Goal: Task Accomplishment & Management: Manage account settings

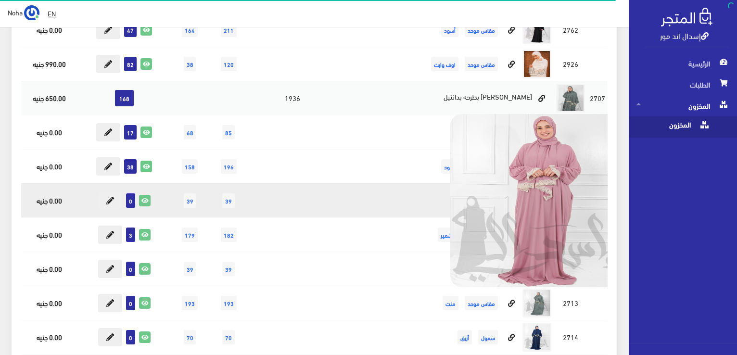
scroll to position [4088, 0]
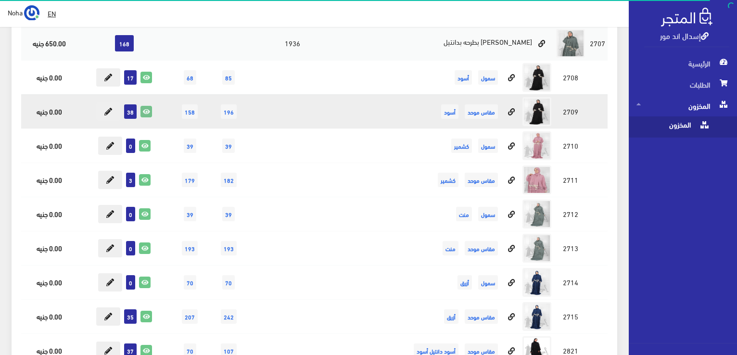
click at [143, 106] on icon at bounding box center [146, 111] width 11 height 11
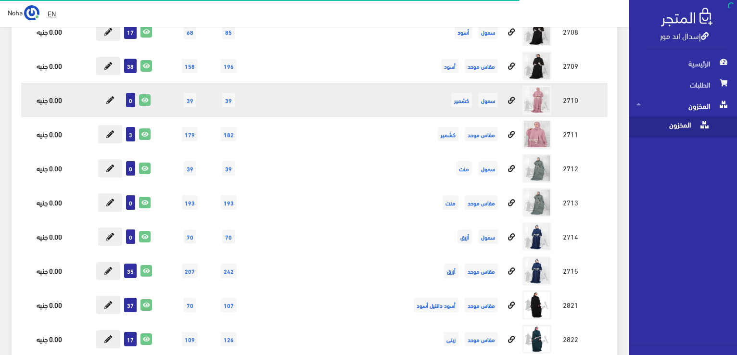
scroll to position [4136, 0]
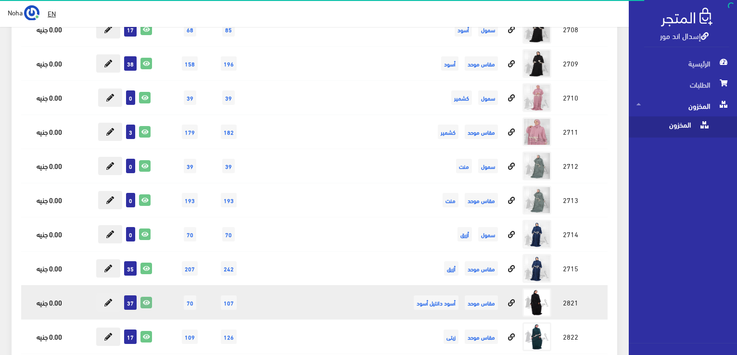
click at [150, 297] on icon at bounding box center [146, 302] width 11 height 11
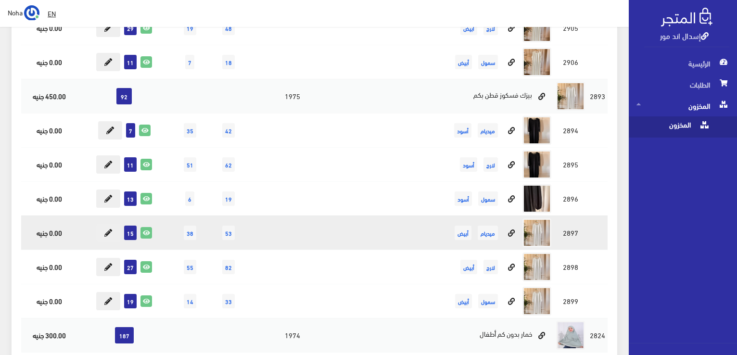
scroll to position [385, 0]
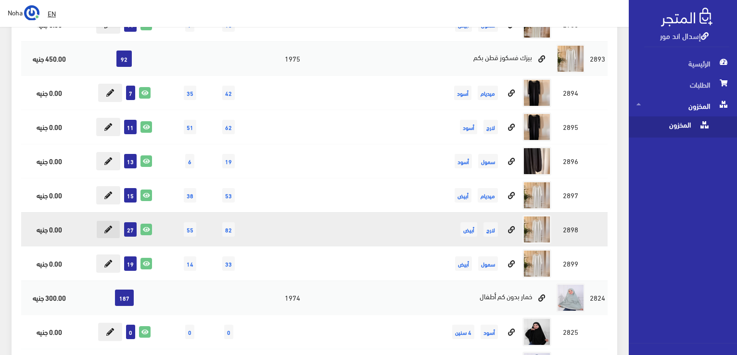
click at [110, 226] on icon at bounding box center [108, 230] width 8 height 8
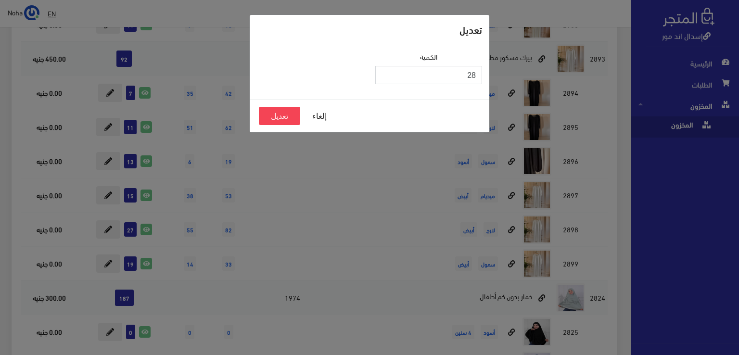
type input "28"
click at [387, 71] on input "28" at bounding box center [428, 75] width 107 height 18
click at [277, 115] on button "تعديل" at bounding box center [279, 116] width 41 height 18
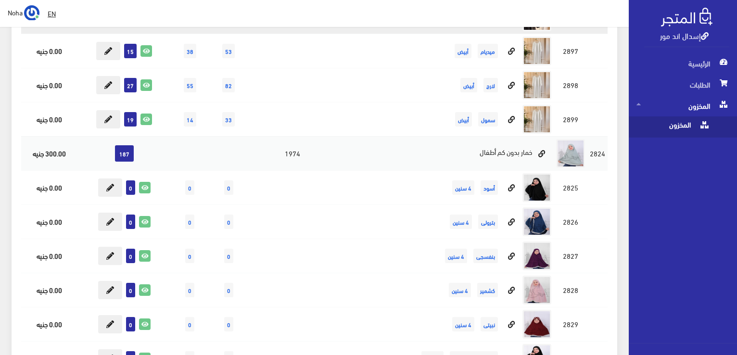
scroll to position [673, 0]
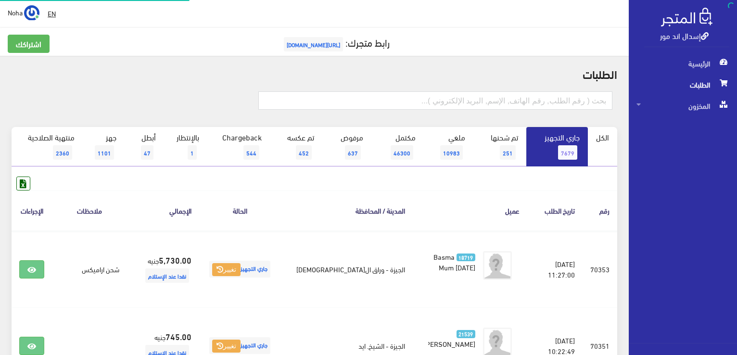
click at [528, 90] on div at bounding box center [314, 105] width 617 height 43
click at [528, 101] on input "text" at bounding box center [435, 100] width 354 height 18
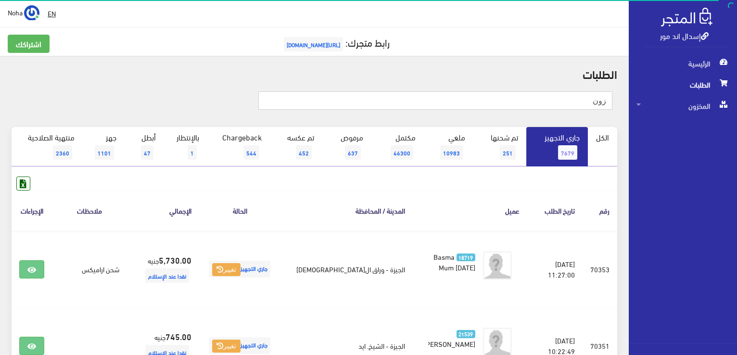
type input "زون"
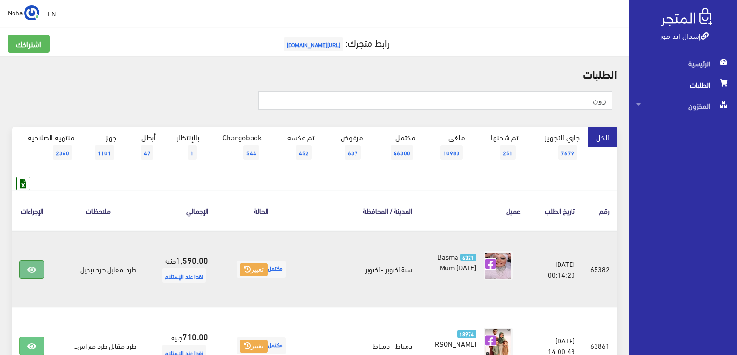
click at [31, 272] on icon at bounding box center [31, 270] width 9 height 8
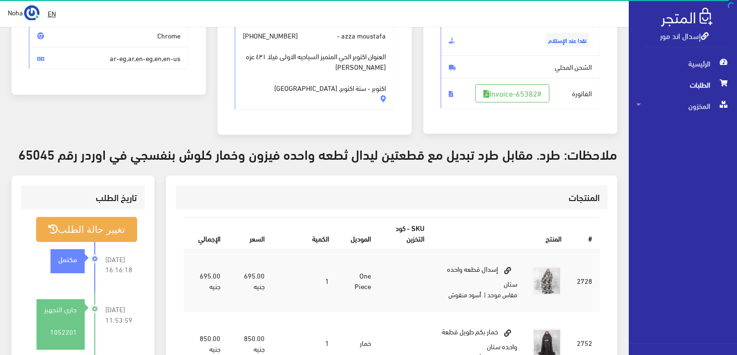
scroll to position [144, 0]
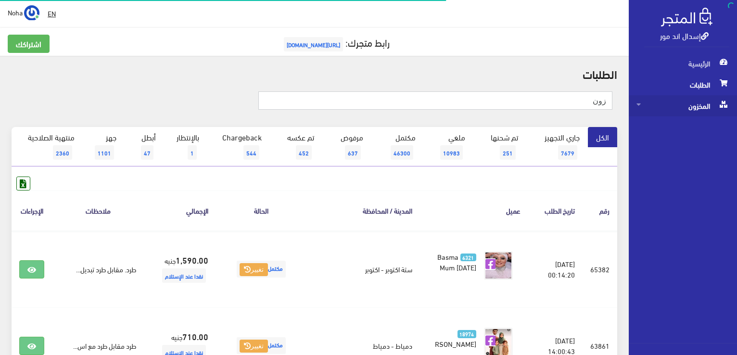
drag, startPoint x: 575, startPoint y: 104, endPoint x: 633, endPoint y: 103, distance: 58.7
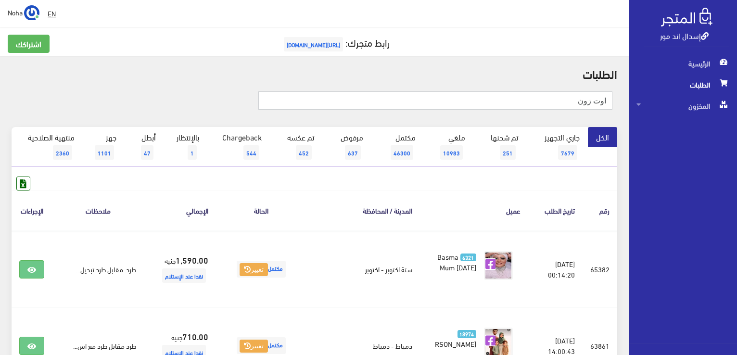
type input "اوت زون"
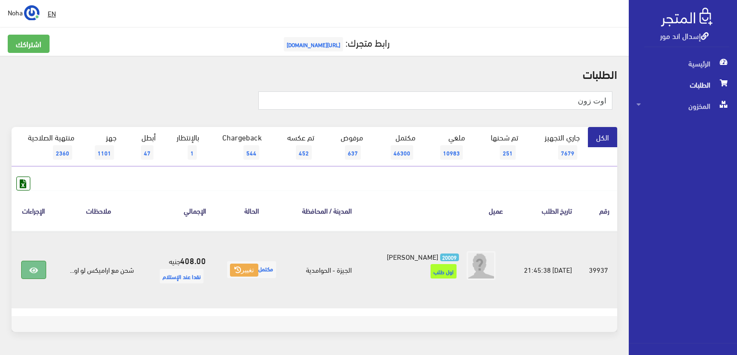
click at [29, 266] on icon at bounding box center [33, 270] width 9 height 8
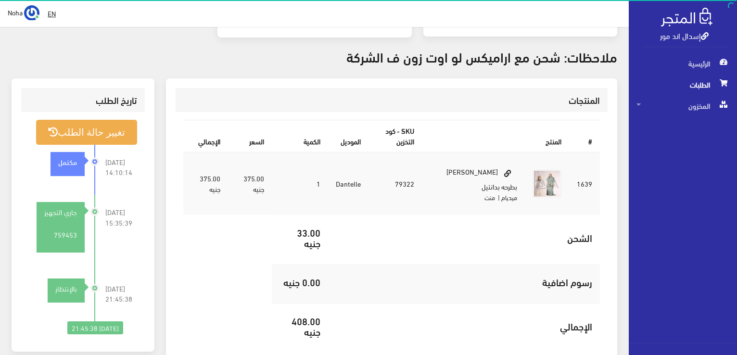
scroll to position [96, 0]
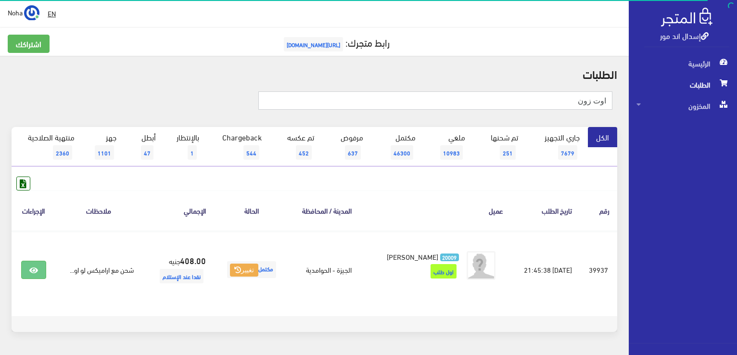
drag, startPoint x: 573, startPoint y: 105, endPoint x: 738, endPoint y: 126, distance: 166.8
click at [736, 126] on html "إسدال اند مور الرئيسية الطلبات" at bounding box center [368, 177] width 737 height 355
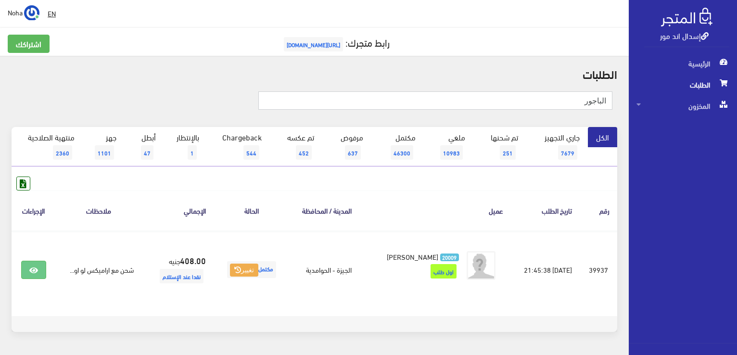
type input "الباجور"
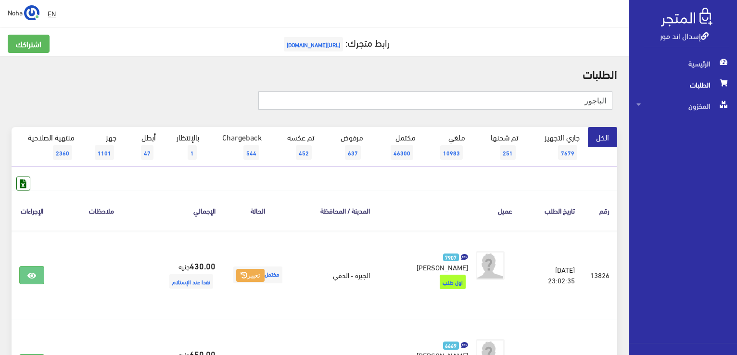
click at [614, 101] on div "الباجور" at bounding box center [415, 104] width 405 height 26
click at [200, 151] on link "بالإنتظار 1" at bounding box center [185, 146] width 43 height 39
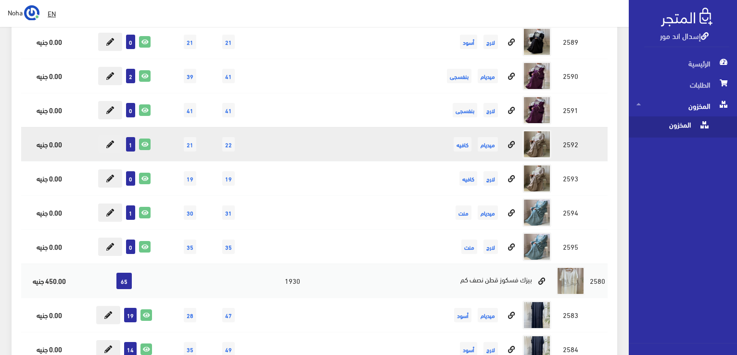
scroll to position [6241, 0]
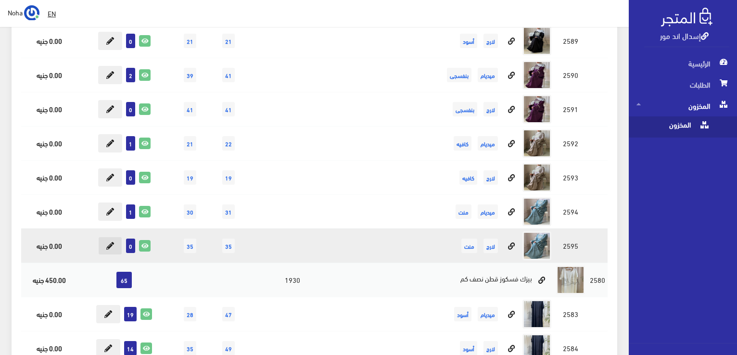
click at [109, 242] on icon at bounding box center [110, 246] width 8 height 8
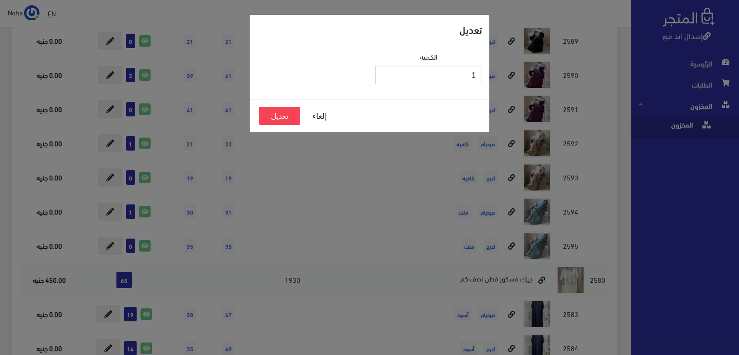
type input "1"
click at [384, 74] on input "1" at bounding box center [428, 75] width 107 height 18
click at [287, 119] on button "تعديل" at bounding box center [279, 116] width 41 height 18
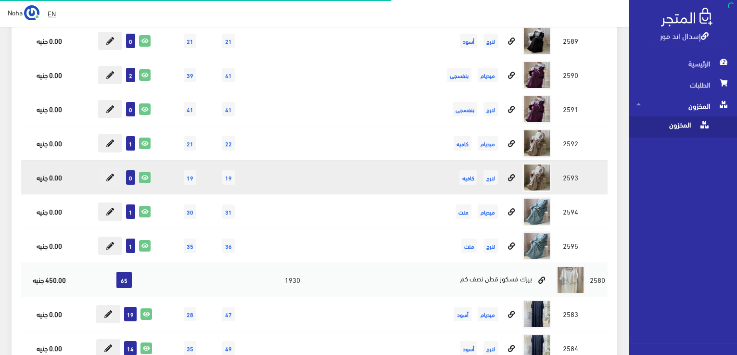
scroll to position [6434, 0]
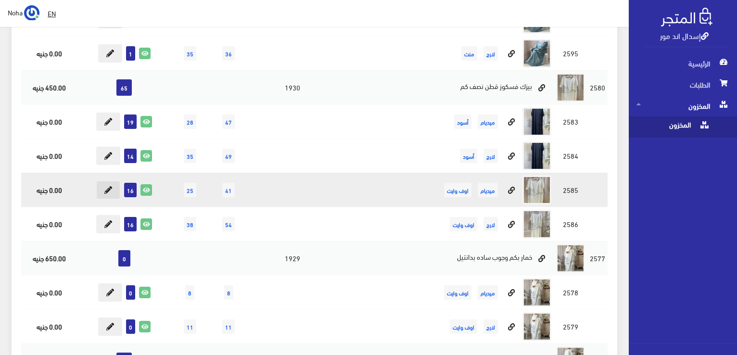
click at [112, 186] on icon at bounding box center [108, 190] width 8 height 8
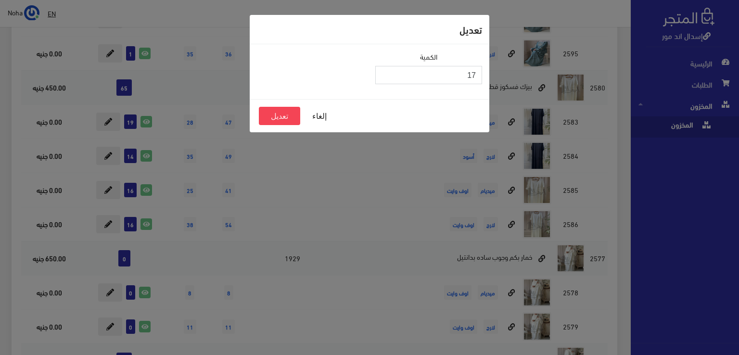
type input "17"
click at [381, 73] on input "17" at bounding box center [428, 75] width 107 height 18
click at [284, 115] on button "تعديل" at bounding box center [279, 116] width 41 height 18
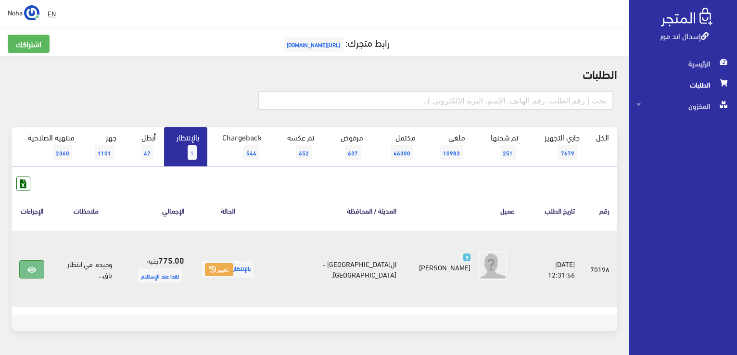
click at [36, 267] on icon at bounding box center [31, 270] width 9 height 8
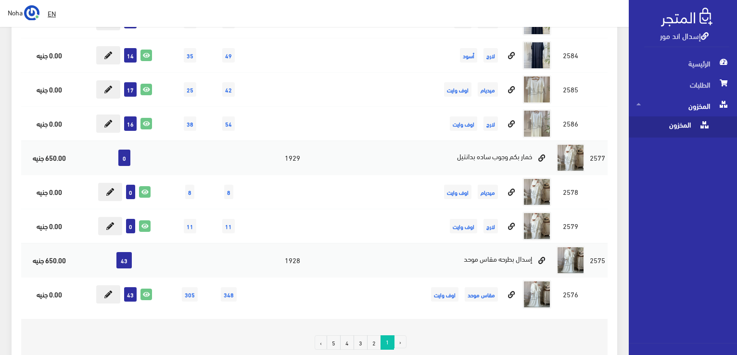
scroll to position [6589, 0]
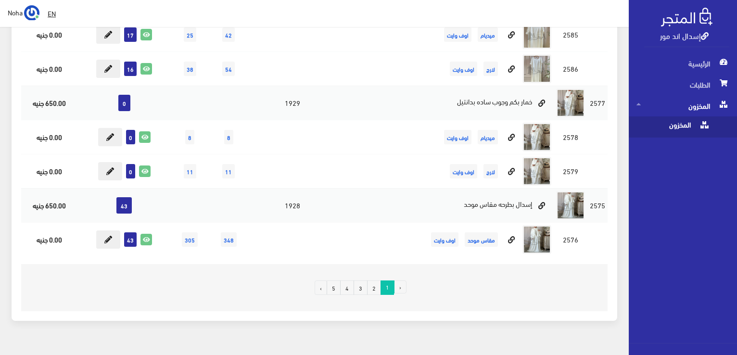
click at [377, 280] on link "2" at bounding box center [374, 287] width 14 height 14
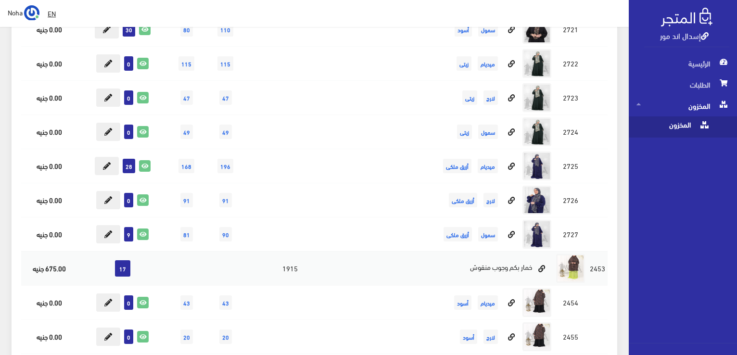
scroll to position [3078, 0]
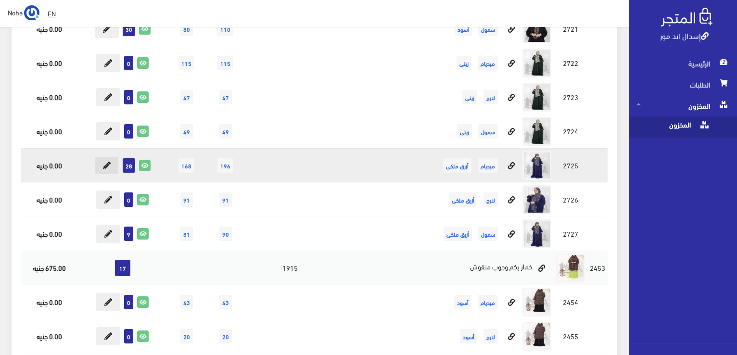
click at [105, 156] on button at bounding box center [107, 165] width 24 height 18
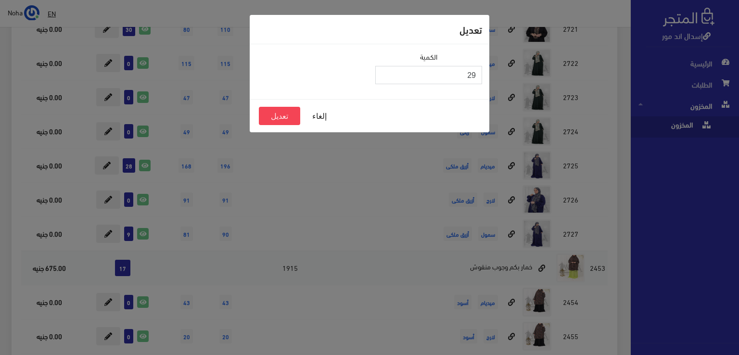
type input "29"
click at [385, 72] on input "29" at bounding box center [428, 75] width 107 height 18
click at [279, 118] on button "تعديل" at bounding box center [279, 116] width 41 height 18
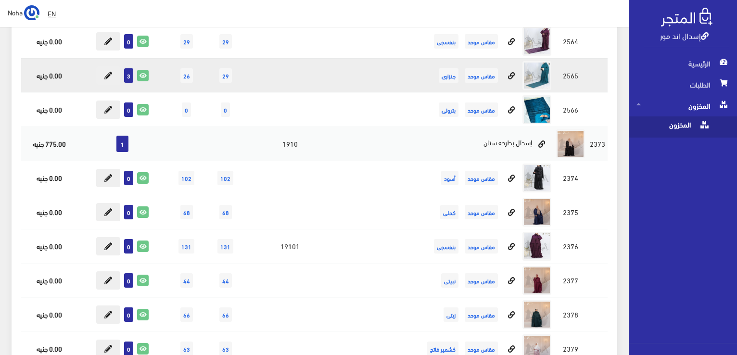
scroll to position [4136, 0]
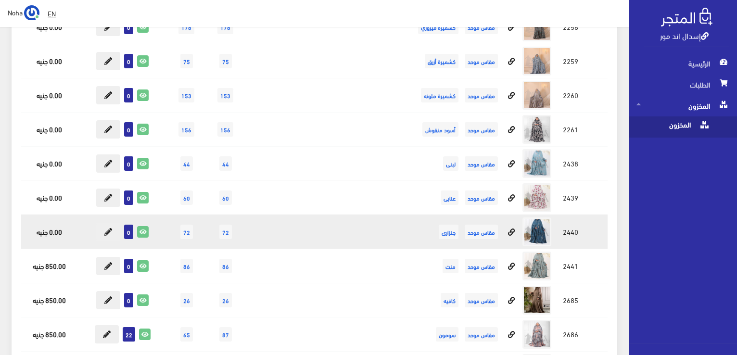
scroll to position [8801, 0]
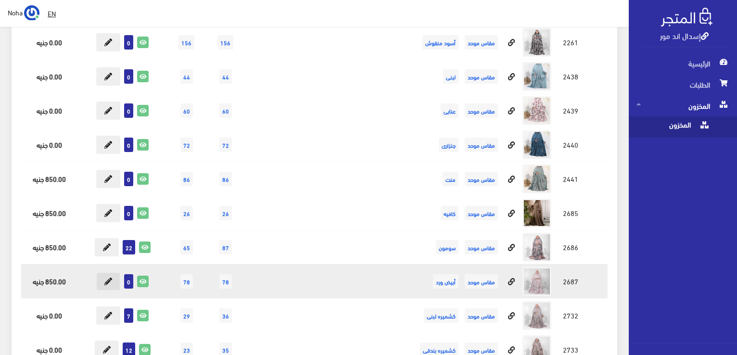
click at [112, 277] on icon at bounding box center [108, 281] width 8 height 8
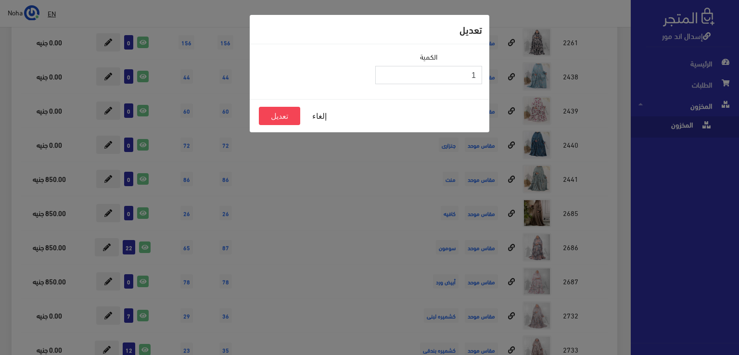
type input "1"
click at [383, 74] on input "1" at bounding box center [428, 75] width 107 height 18
click at [285, 118] on button "تعديل" at bounding box center [279, 116] width 41 height 18
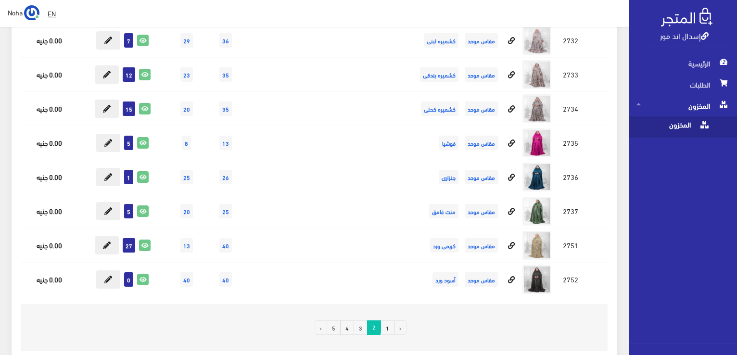
scroll to position [9108, 0]
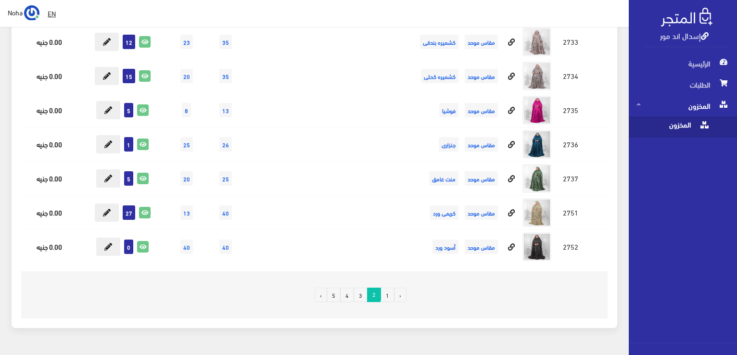
click at [385, 288] on link "1" at bounding box center [387, 295] width 14 height 14
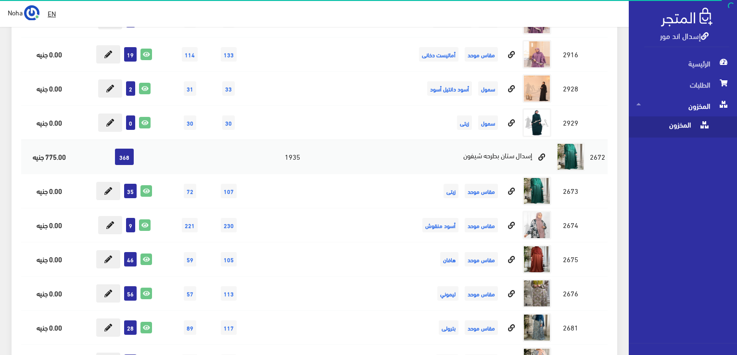
scroll to position [4761, 0]
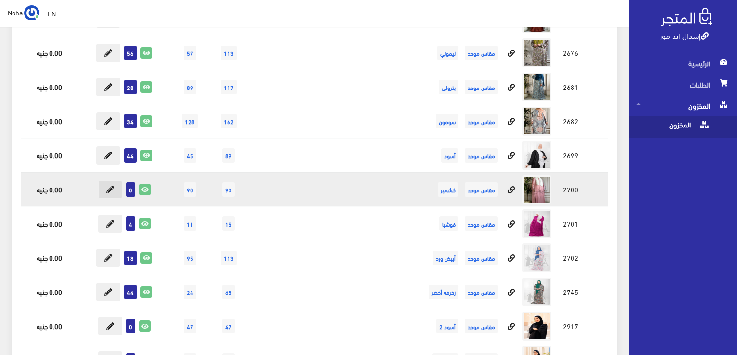
click at [112, 186] on icon at bounding box center [110, 190] width 8 height 8
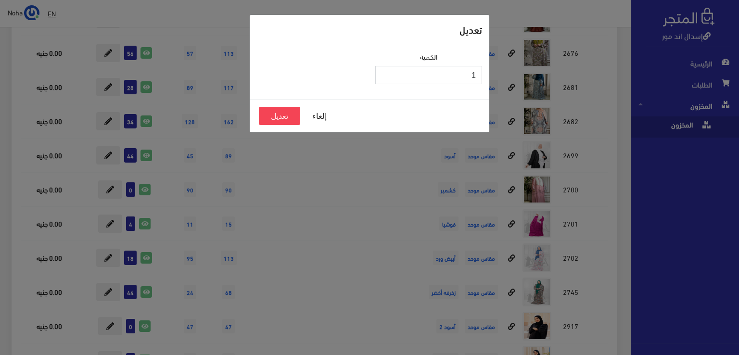
type input "1"
click at [386, 73] on input "1" at bounding box center [428, 75] width 107 height 18
click at [285, 113] on button "تعديل" at bounding box center [279, 116] width 41 height 18
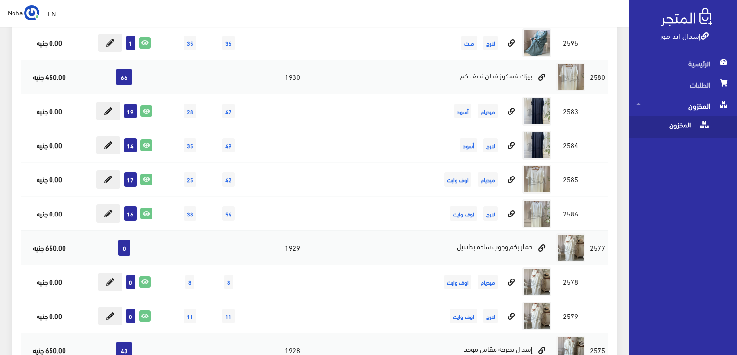
scroll to position [6589, 0]
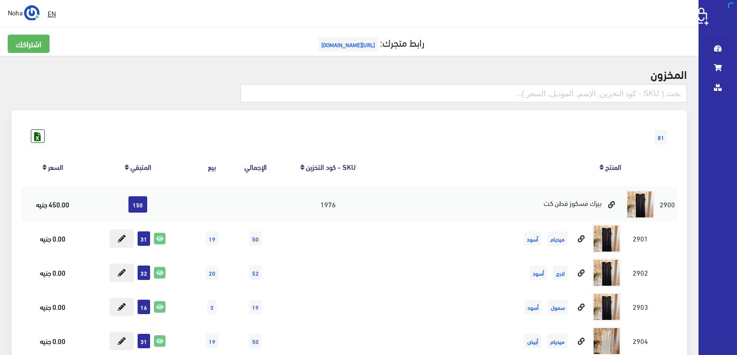
scroll to position [6589, 0]
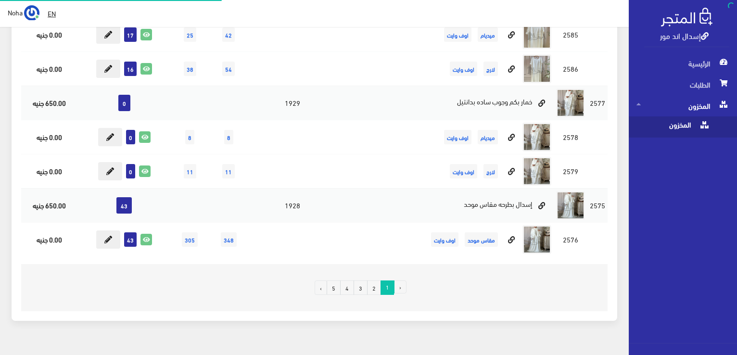
click at [364, 280] on link "3" at bounding box center [360, 287] width 14 height 14
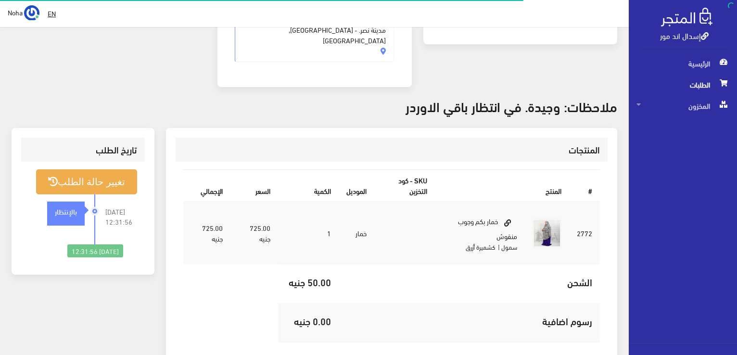
scroll to position [240, 0]
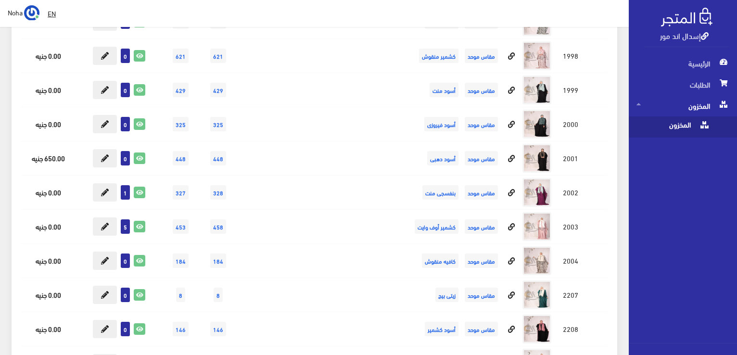
scroll to position [7550, 0]
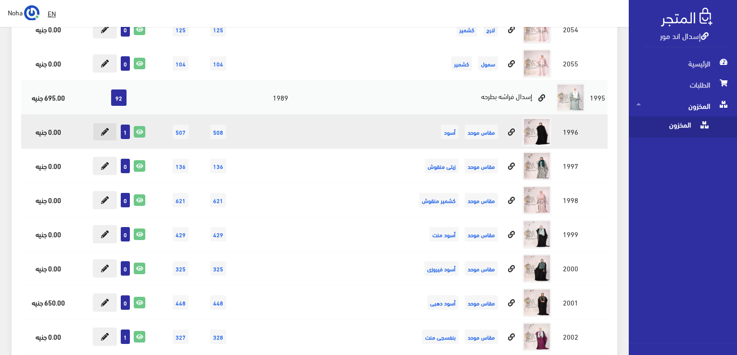
click at [108, 128] on icon at bounding box center [105, 132] width 8 height 8
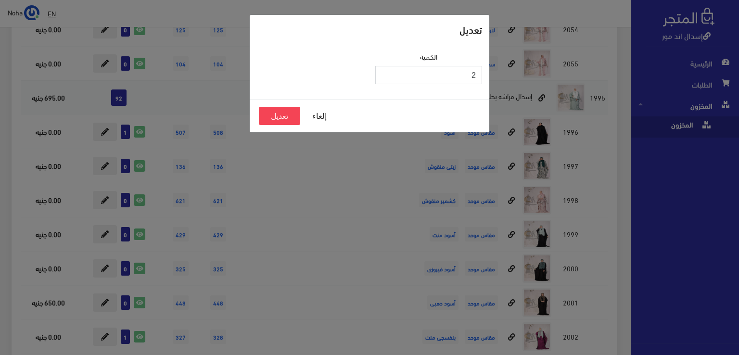
click at [385, 72] on input "2" at bounding box center [428, 75] width 107 height 18
click at [286, 116] on button "تعديل" at bounding box center [279, 116] width 41 height 18
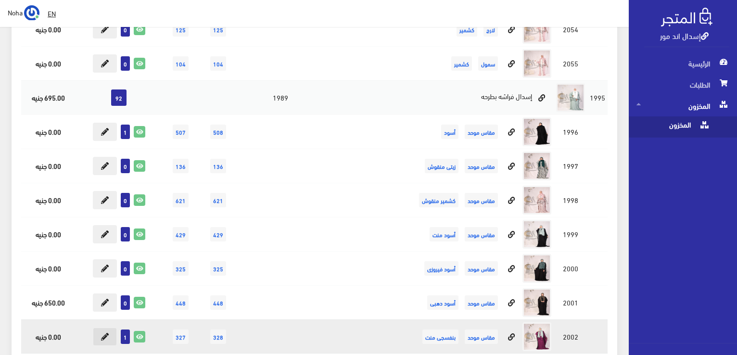
click at [107, 333] on icon at bounding box center [105, 337] width 8 height 8
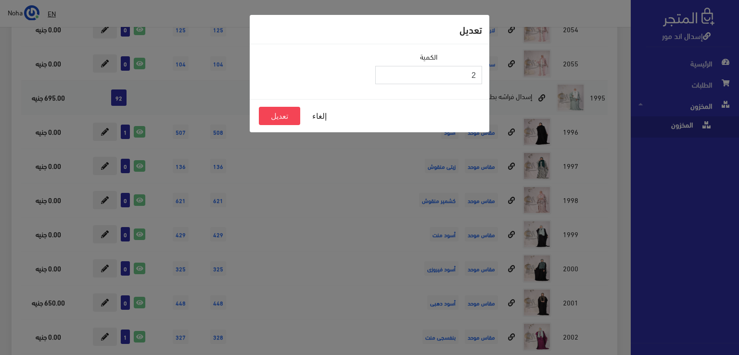
click at [385, 70] on input "2" at bounding box center [428, 75] width 107 height 18
click at [273, 116] on button "تعديل" at bounding box center [279, 116] width 41 height 18
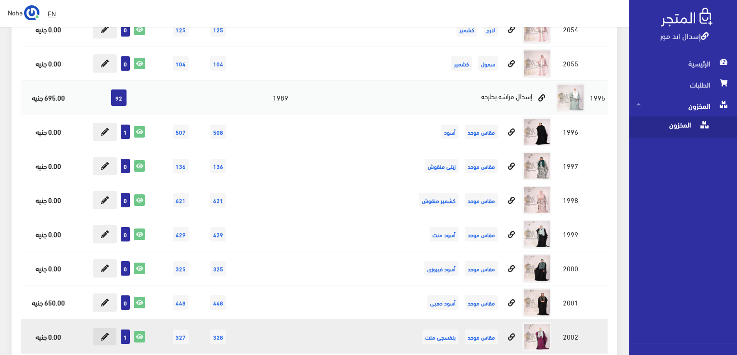
click at [101, 333] on icon at bounding box center [105, 337] width 8 height 8
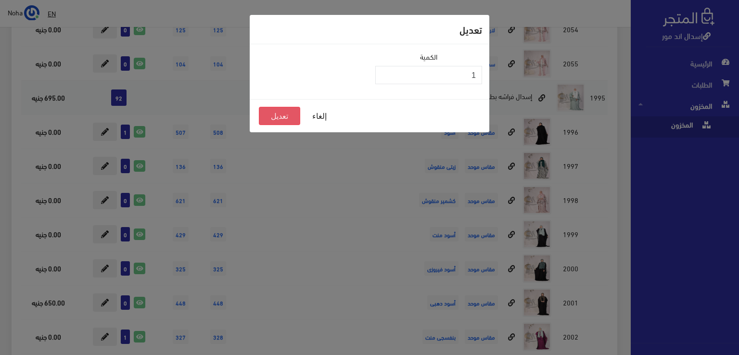
click at [286, 115] on button "تعديل" at bounding box center [279, 116] width 41 height 18
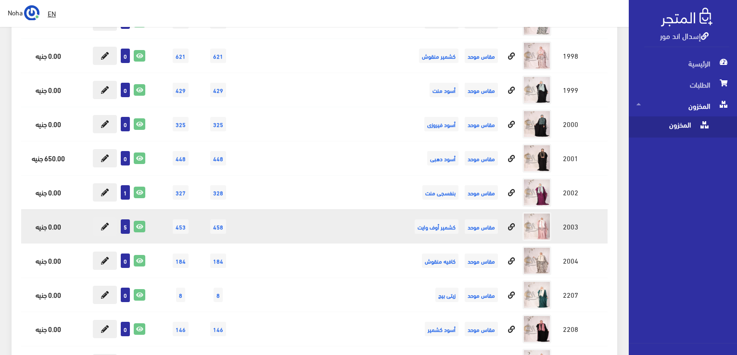
scroll to position [7743, 0]
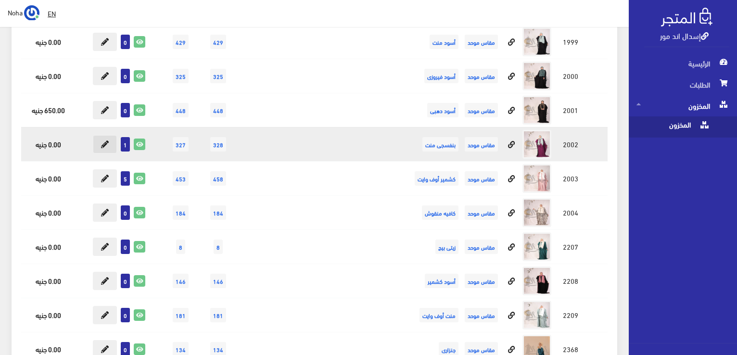
click at [112, 135] on button at bounding box center [105, 144] width 24 height 18
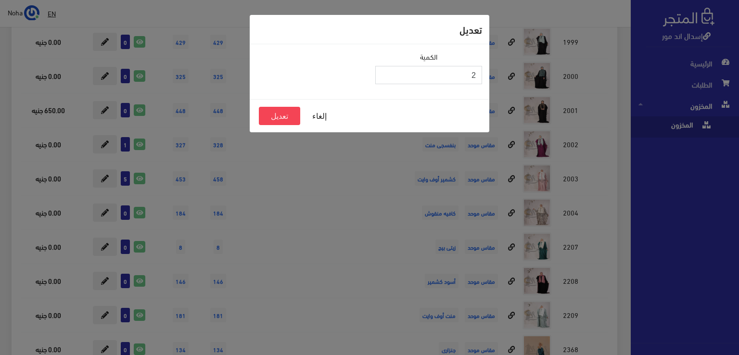
click at [385, 70] on input "2" at bounding box center [428, 75] width 107 height 18
click at [284, 116] on button "تعديل" at bounding box center [279, 116] width 41 height 18
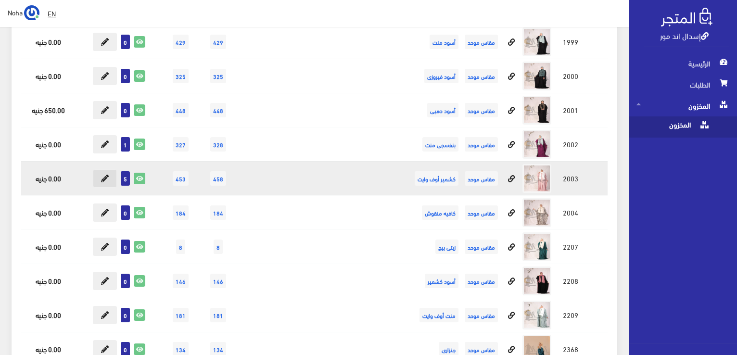
click at [100, 169] on button at bounding box center [105, 178] width 24 height 18
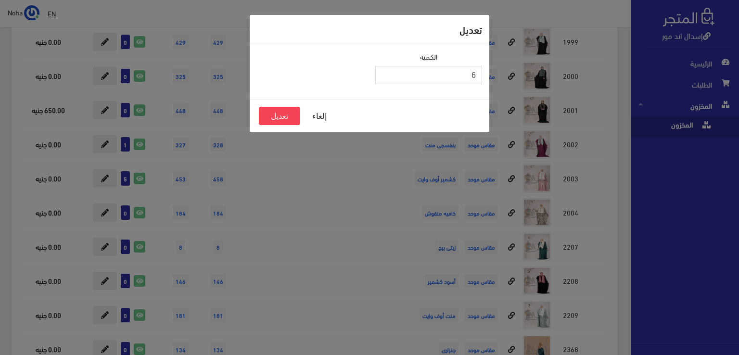
type input "6"
click at [385, 70] on input "6" at bounding box center [428, 75] width 107 height 18
click at [326, 115] on button "إلغاء" at bounding box center [319, 116] width 38 height 18
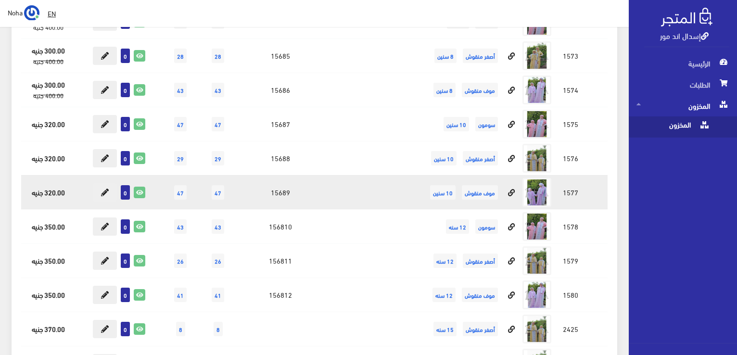
scroll to position [12139, 0]
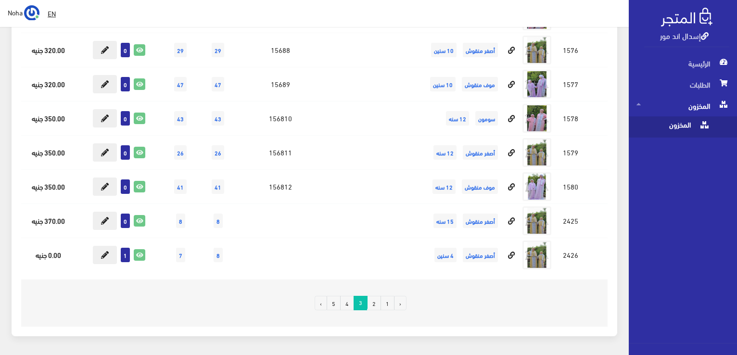
click at [348, 296] on link "4" at bounding box center [347, 303] width 14 height 14
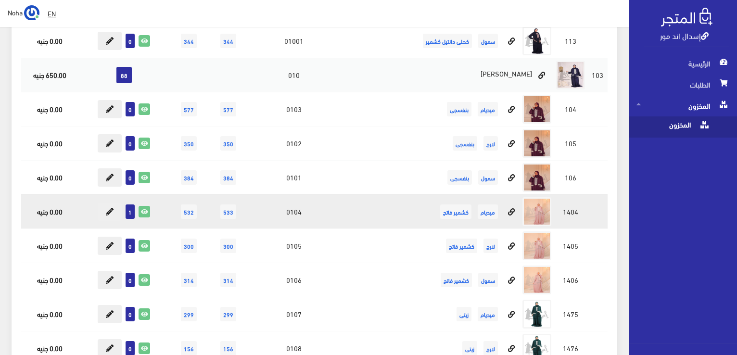
scroll to position [13081, 0]
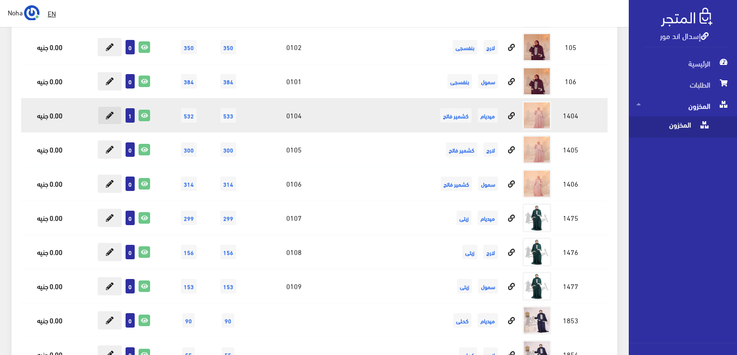
click at [112, 112] on icon at bounding box center [110, 116] width 8 height 8
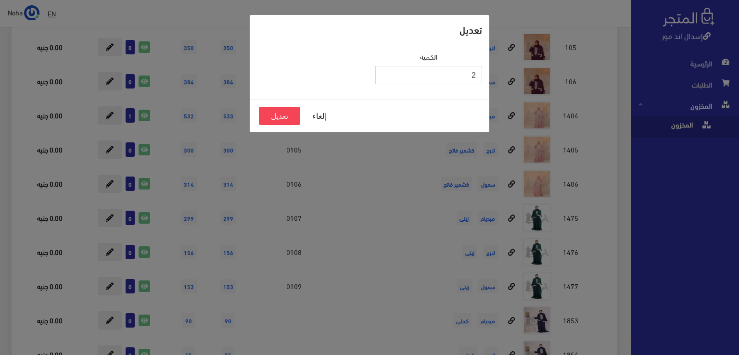
click at [385, 71] on input "2" at bounding box center [428, 75] width 107 height 18
click at [286, 114] on button "تعديل" at bounding box center [279, 116] width 41 height 18
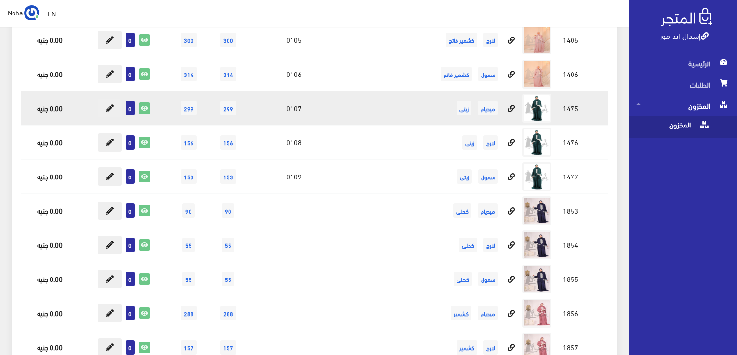
scroll to position [13417, 0]
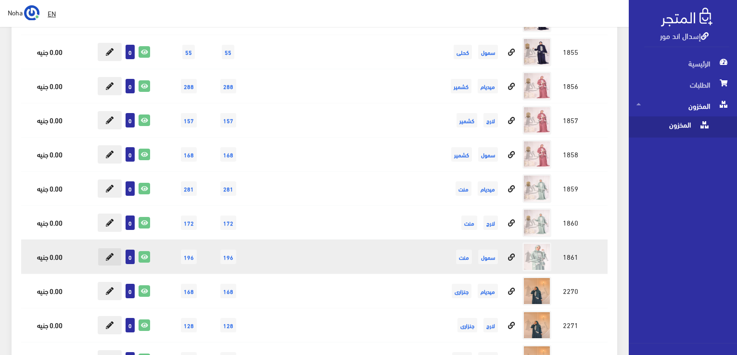
click at [113, 253] on icon at bounding box center [110, 257] width 8 height 8
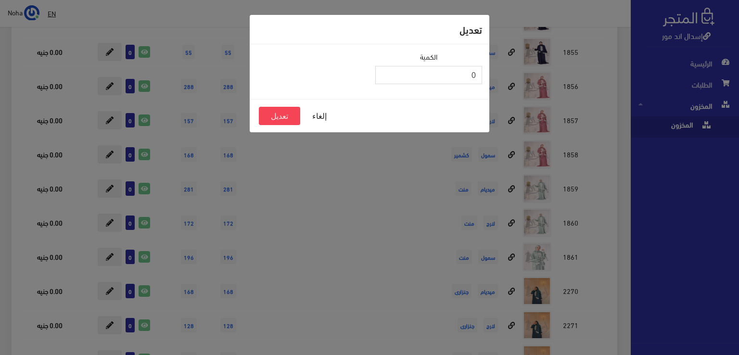
type input "1"
click at [384, 72] on input "1" at bounding box center [428, 75] width 107 height 18
click at [290, 112] on button "تعديل" at bounding box center [279, 116] width 41 height 18
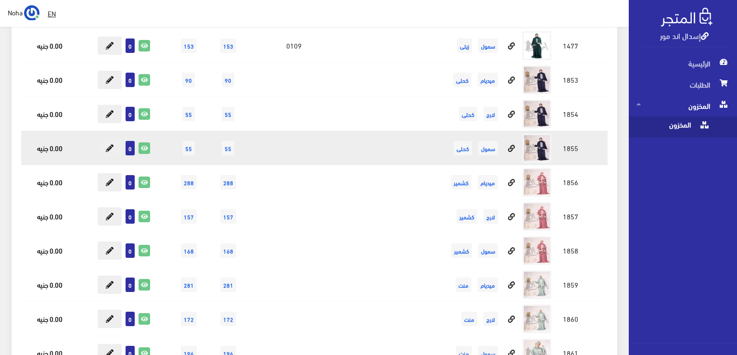
scroll to position [13465, 0]
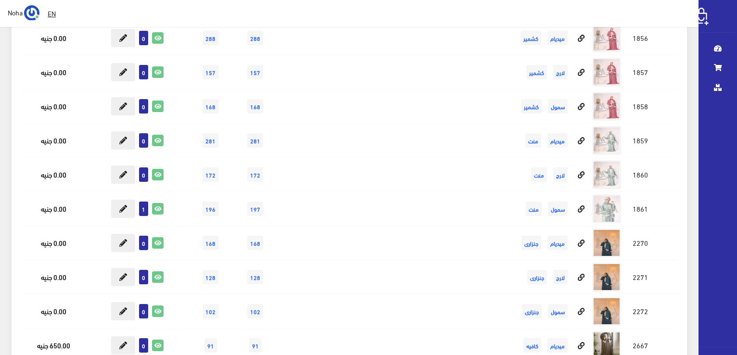
scroll to position [13465, 0]
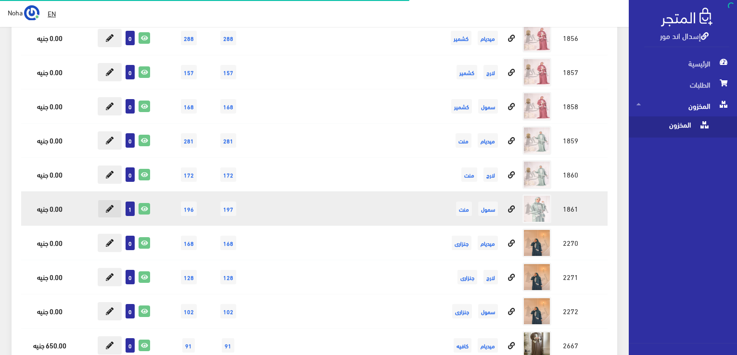
click at [107, 205] on icon at bounding box center [110, 209] width 8 height 8
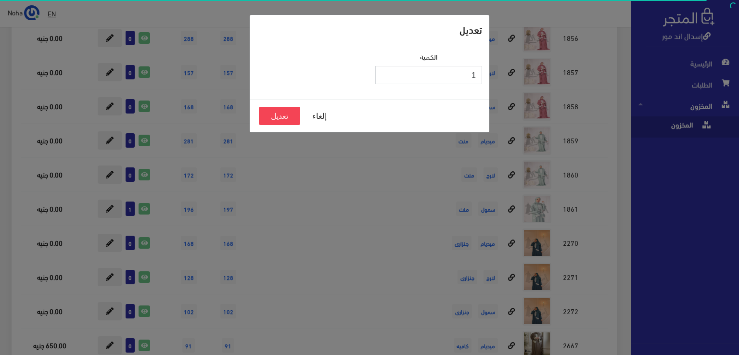
type input "0"
click at [383, 77] on input "0" at bounding box center [428, 75] width 107 height 18
click at [285, 113] on button "تعديل" at bounding box center [279, 116] width 41 height 18
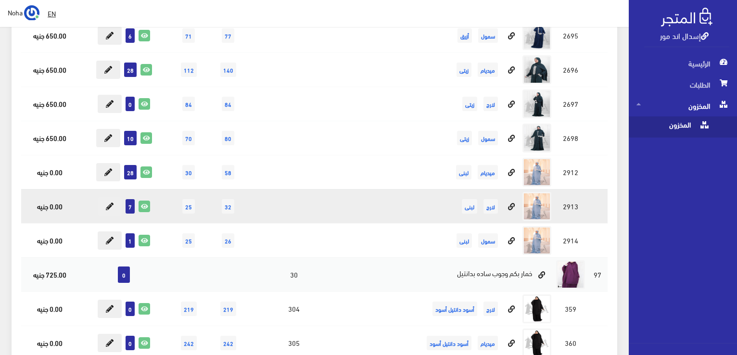
scroll to position [13946, 0]
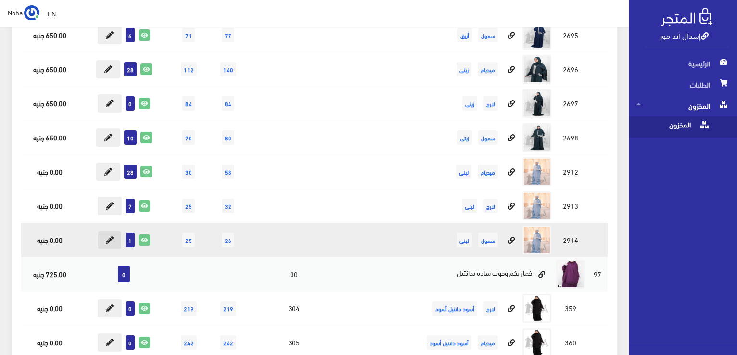
click at [111, 236] on icon at bounding box center [110, 240] width 8 height 8
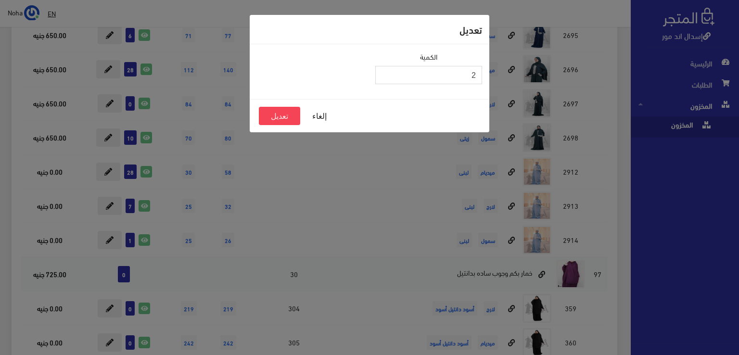
type input "2"
click at [386, 70] on input "2" at bounding box center [428, 75] width 107 height 18
click at [277, 117] on button "تعديل" at bounding box center [279, 116] width 41 height 18
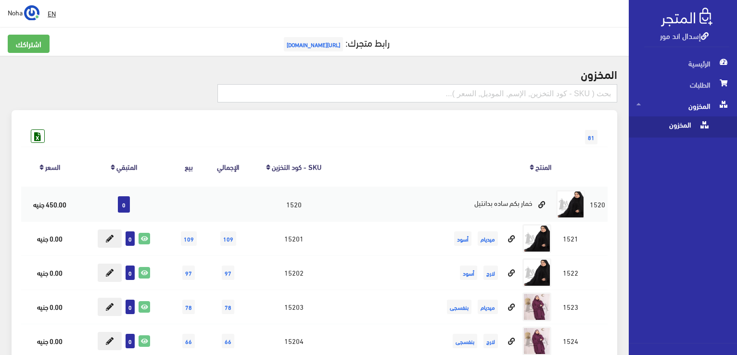
click at [539, 90] on input "text" at bounding box center [417, 93] width 400 height 18
type input "سجادة"
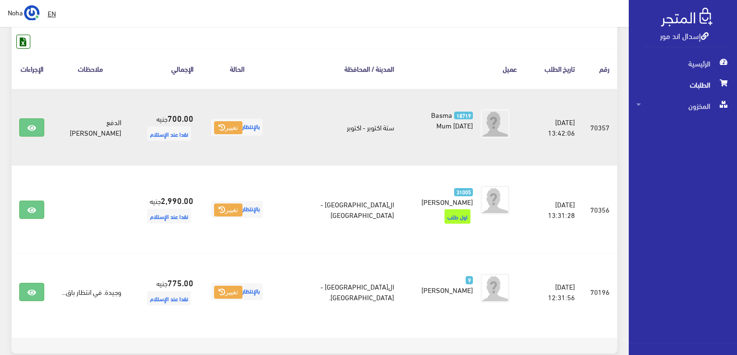
scroll to position [144, 0]
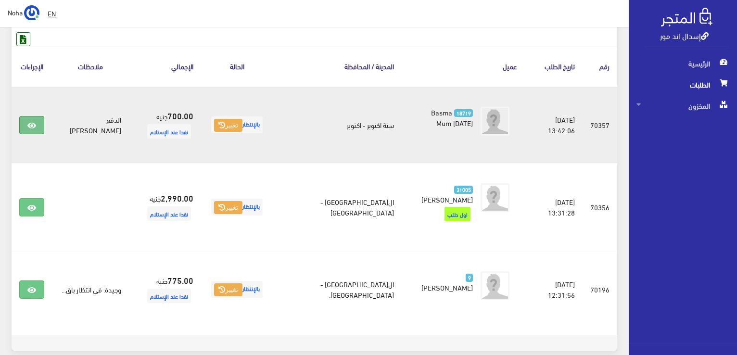
click at [32, 130] on link at bounding box center [31, 125] width 25 height 18
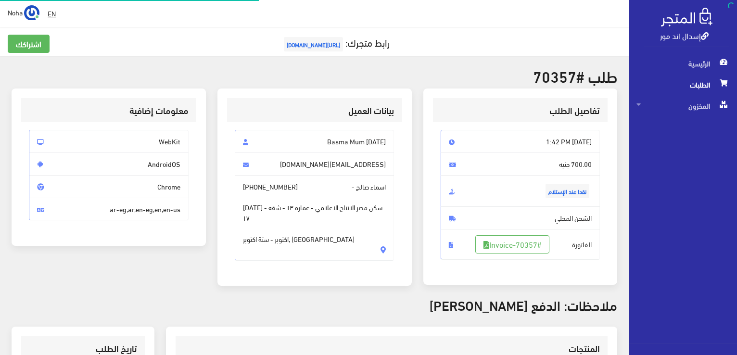
scroll to position [192, 0]
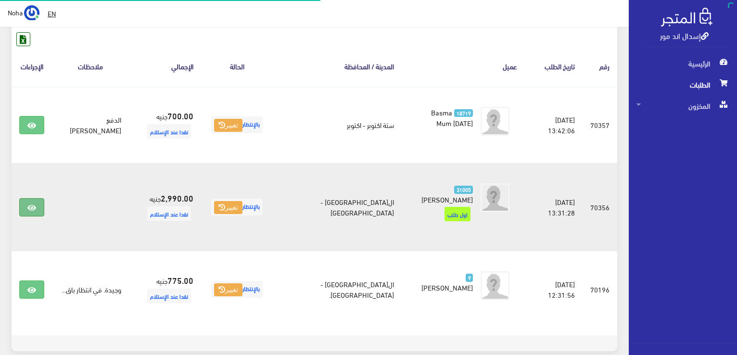
scroll to position [144, 0]
click at [28, 204] on icon at bounding box center [31, 208] width 9 height 8
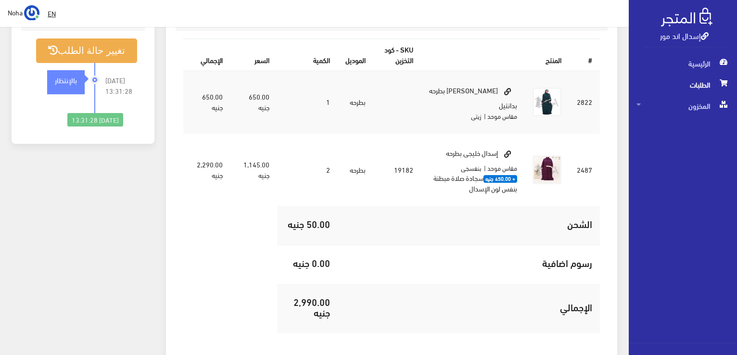
scroll to position [337, 0]
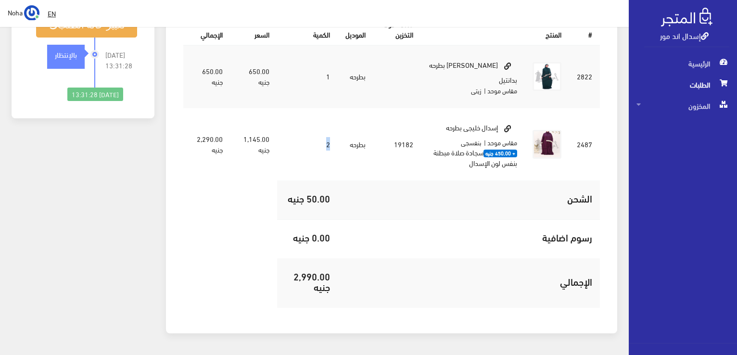
click at [330, 124] on td "2" at bounding box center [307, 144] width 61 height 73
click at [332, 122] on td "2" at bounding box center [307, 144] width 61 height 73
drag, startPoint x: 333, startPoint y: 122, endPoint x: 326, endPoint y: 122, distance: 6.7
click at [326, 122] on td "2" at bounding box center [307, 144] width 61 height 73
click at [332, 122] on td "2" at bounding box center [307, 144] width 61 height 73
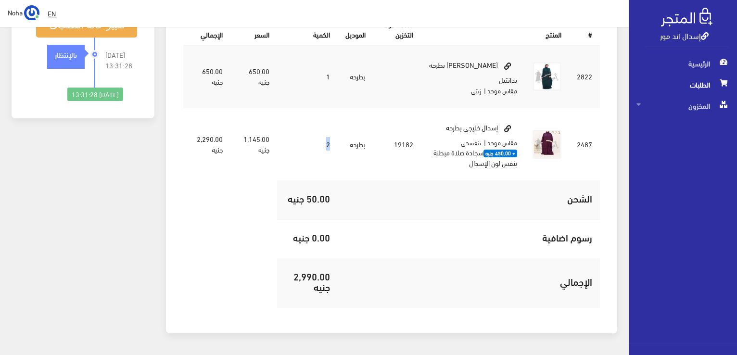
click at [327, 123] on td "2" at bounding box center [307, 144] width 61 height 73
click at [333, 121] on td "2" at bounding box center [307, 144] width 61 height 73
drag, startPoint x: 333, startPoint y: 121, endPoint x: 323, endPoint y: 120, distance: 9.7
click at [323, 120] on td "2" at bounding box center [307, 144] width 61 height 73
click at [514, 141] on td "إسدال خليجى بطرحه مقاس موحد | بنفسجى" at bounding box center [473, 144] width 104 height 73
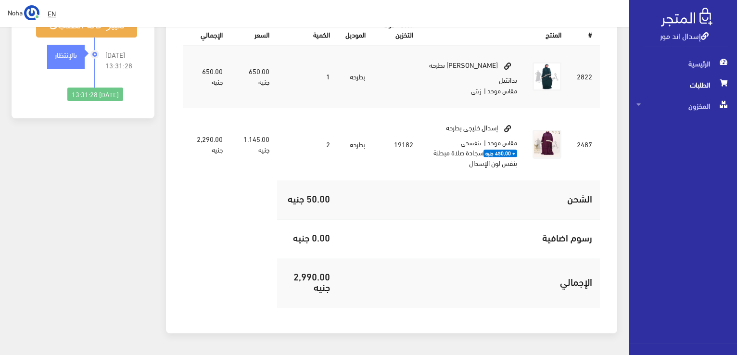
click at [337, 122] on td "2" at bounding box center [307, 144] width 61 height 73
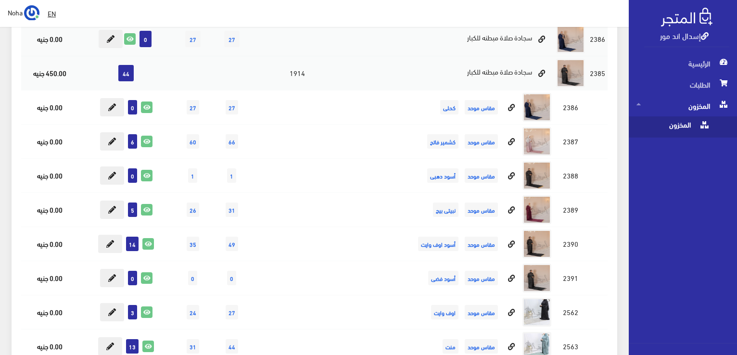
scroll to position [673, 0]
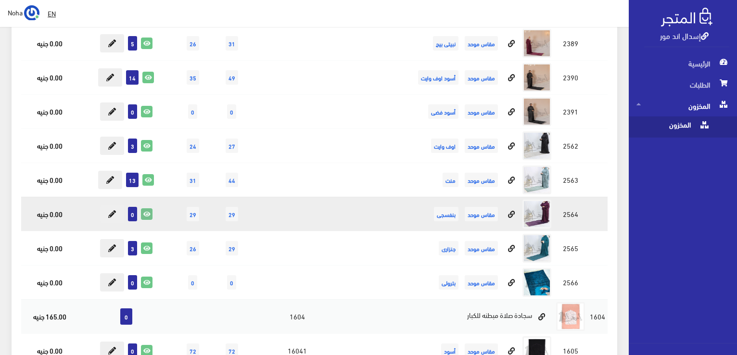
click at [143, 214] on icon at bounding box center [146, 214] width 11 height 11
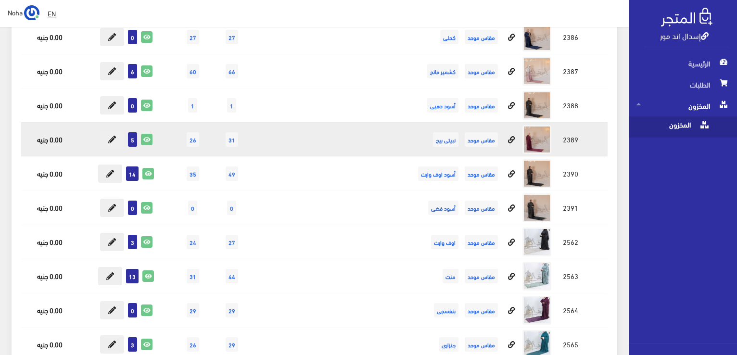
scroll to position [529, 0]
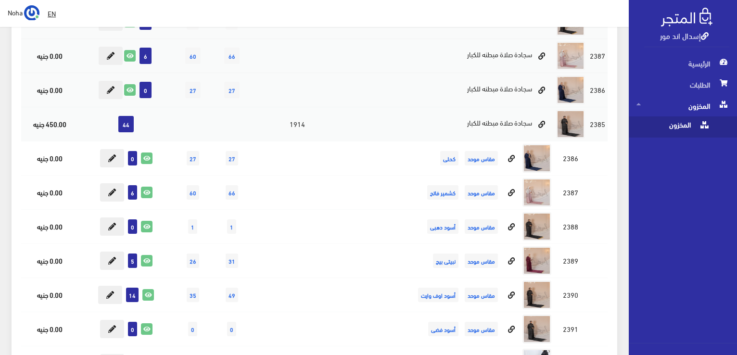
drag, startPoint x: 454, startPoint y: 217, endPoint x: 466, endPoint y: 373, distance: 156.7
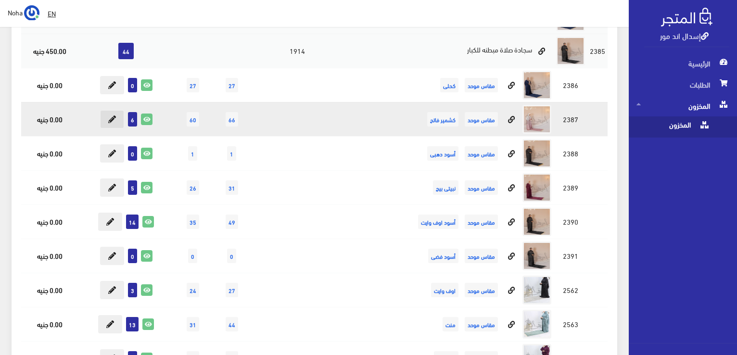
click at [112, 117] on icon at bounding box center [112, 119] width 8 height 8
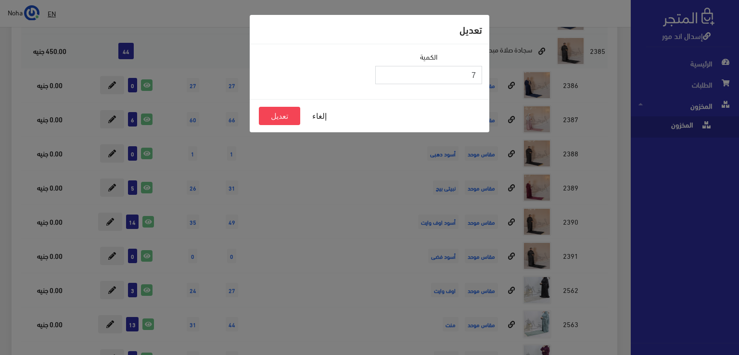
type input "7"
click at [384, 73] on input "7" at bounding box center [428, 75] width 107 height 18
click at [289, 115] on button "تعديل" at bounding box center [279, 116] width 41 height 18
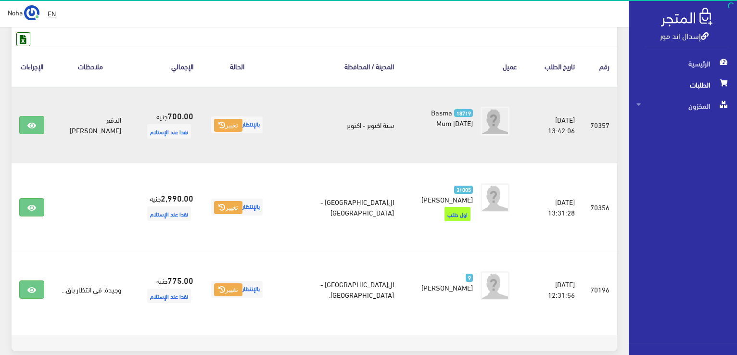
scroll to position [48, 0]
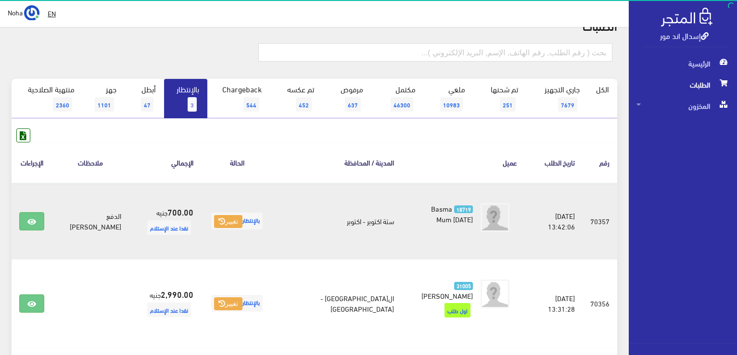
click at [171, 93] on link "بالإنتظار 3" at bounding box center [185, 98] width 43 height 39
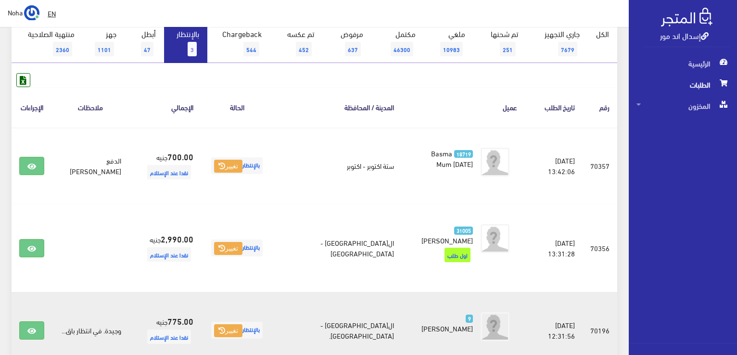
scroll to position [183, 0]
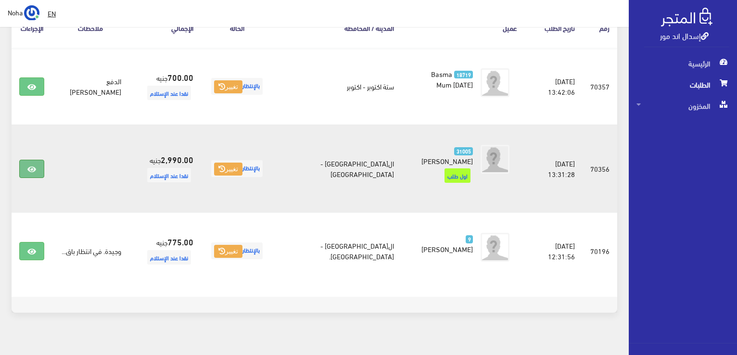
click at [30, 160] on link at bounding box center [31, 169] width 25 height 18
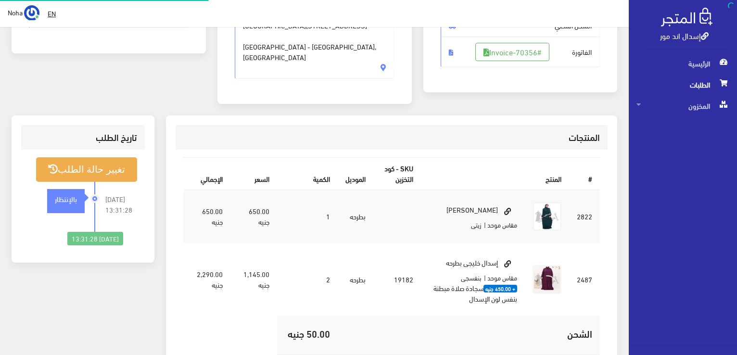
scroll to position [192, 0]
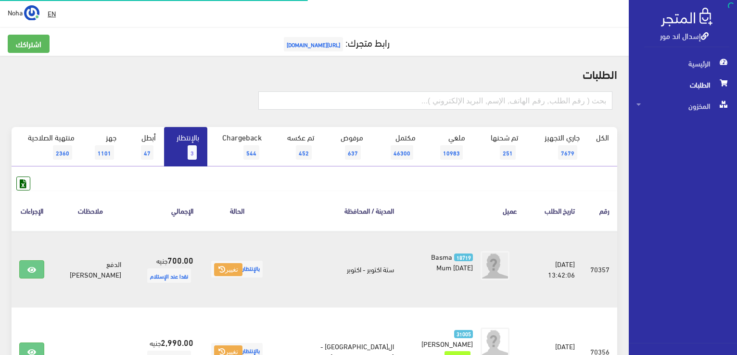
scroll to position [183, 0]
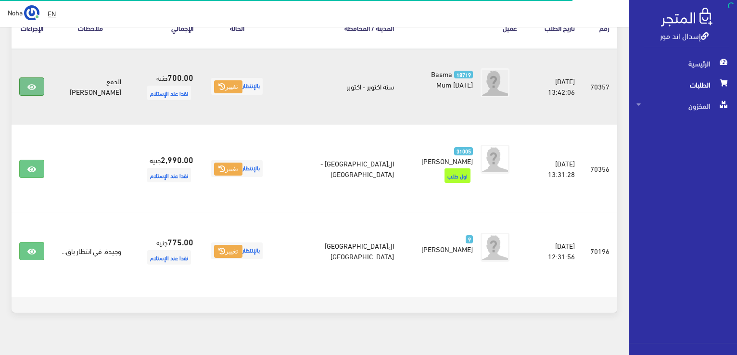
click at [33, 83] on icon at bounding box center [31, 87] width 9 height 8
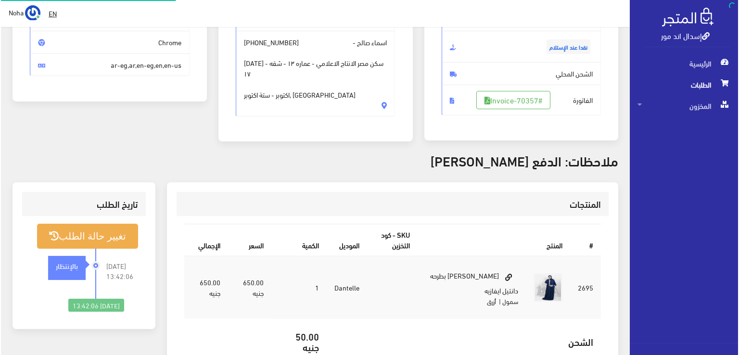
scroll to position [144, 0]
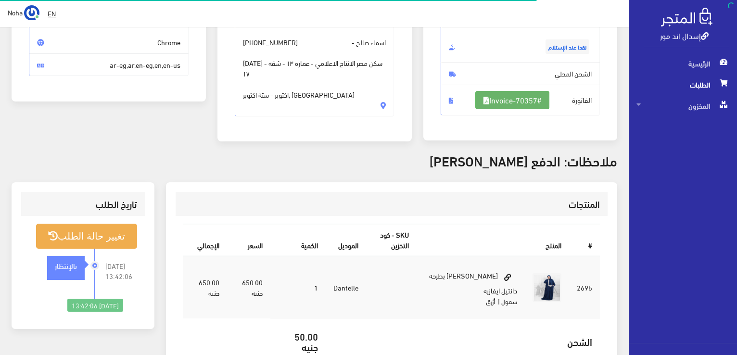
click at [519, 106] on link "#Invoice-70357" at bounding box center [512, 100] width 74 height 18
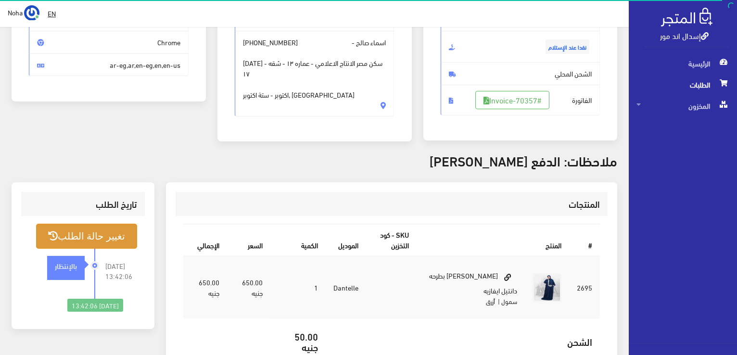
click at [98, 225] on button "تغيير حالة الطلب" at bounding box center [86, 236] width 101 height 25
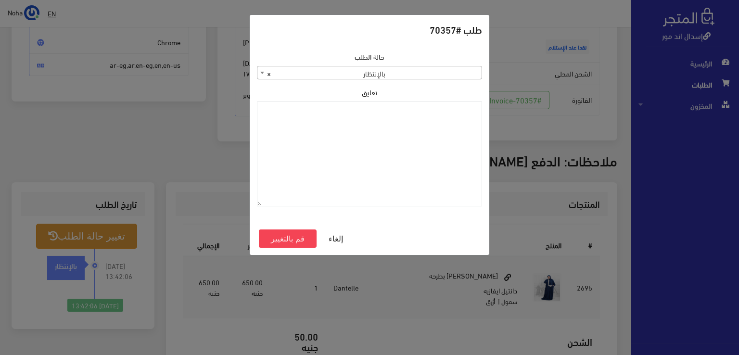
click at [390, 73] on span "× بالإنتظار" at bounding box center [369, 72] width 224 height 13
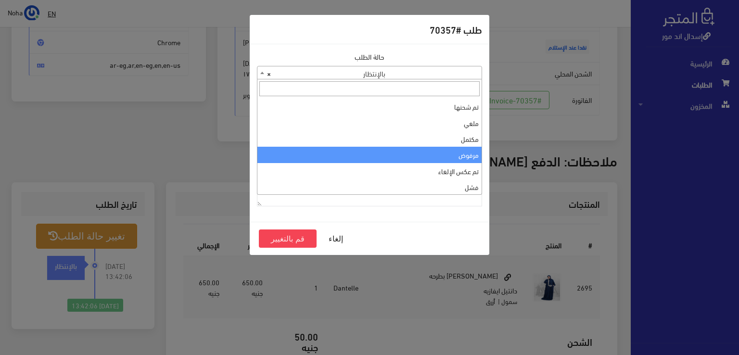
scroll to position [0, 0]
select select "4"
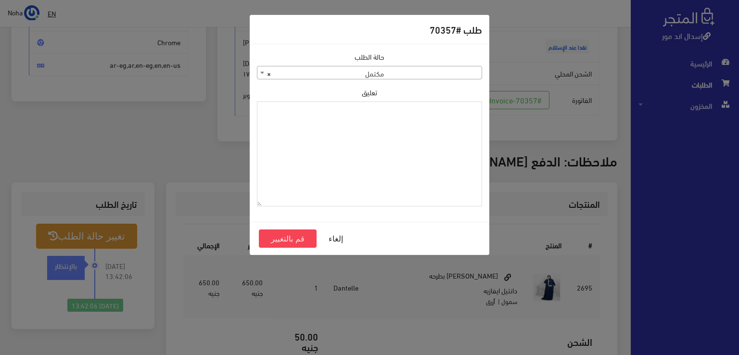
drag, startPoint x: 445, startPoint y: 145, endPoint x: 402, endPoint y: 196, distance: 67.2
click at [402, 196] on textarea "تعليق" at bounding box center [369, 153] width 225 height 105
type textarea "1118132"
click at [285, 240] on button "قم بالتغيير" at bounding box center [288, 238] width 58 height 18
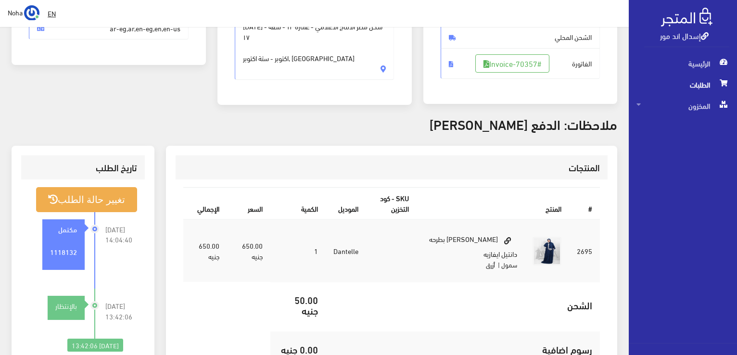
scroll to position [192, 0]
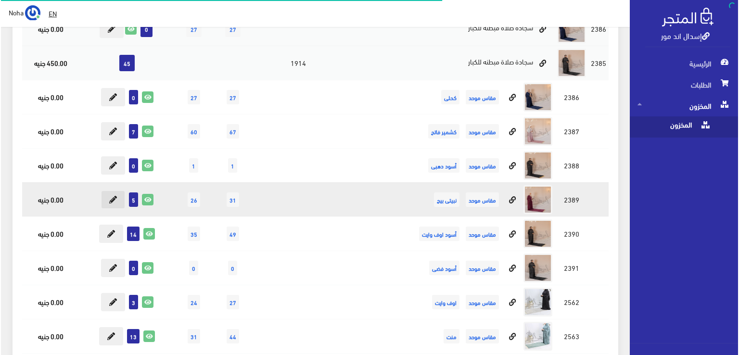
scroll to position [517, 0]
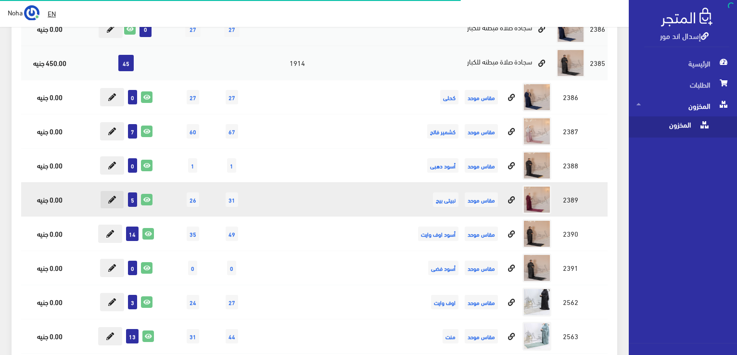
click at [116, 200] on button at bounding box center [112, 199] width 24 height 18
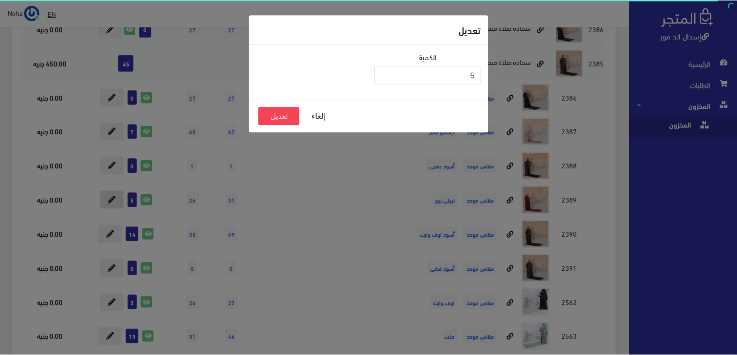
scroll to position [529, 0]
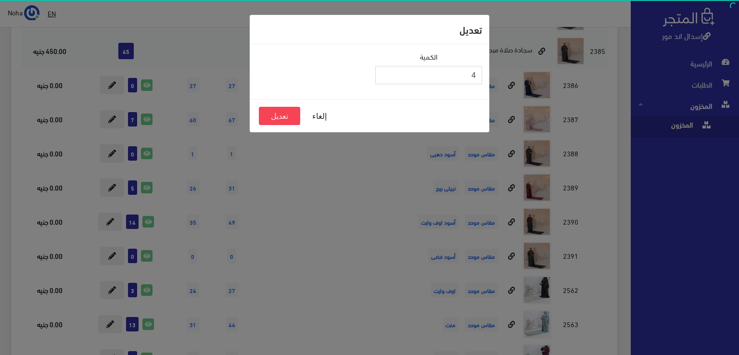
click at [386, 79] on input "4" at bounding box center [428, 75] width 107 height 18
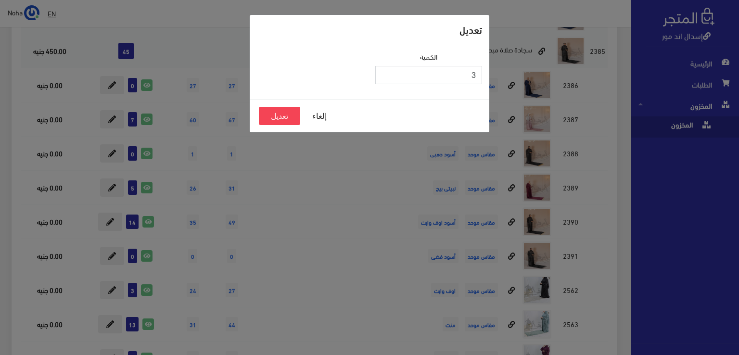
type input "3"
click at [386, 79] on input "3" at bounding box center [428, 75] width 107 height 18
click at [290, 119] on button "تعديل" at bounding box center [279, 116] width 41 height 18
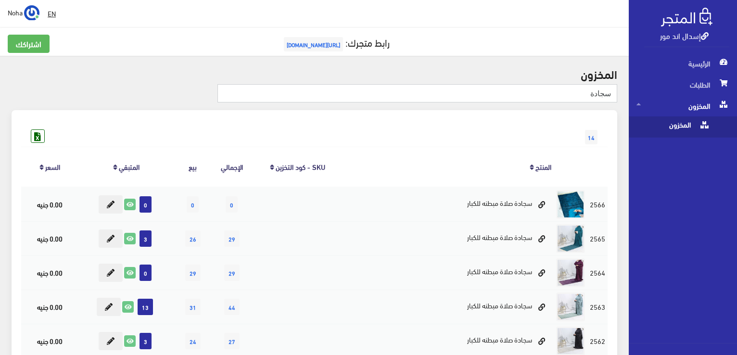
drag, startPoint x: 570, startPoint y: 95, endPoint x: 624, endPoint y: 104, distance: 54.6
type input "خليجي"
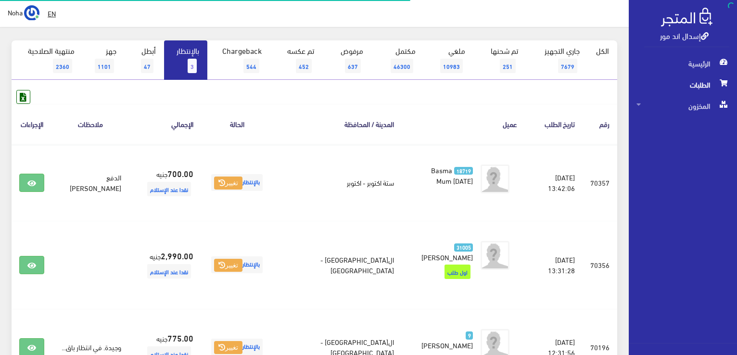
scroll to position [87, 0]
click at [176, 57] on link "بالإنتظار 3" at bounding box center [185, 59] width 43 height 39
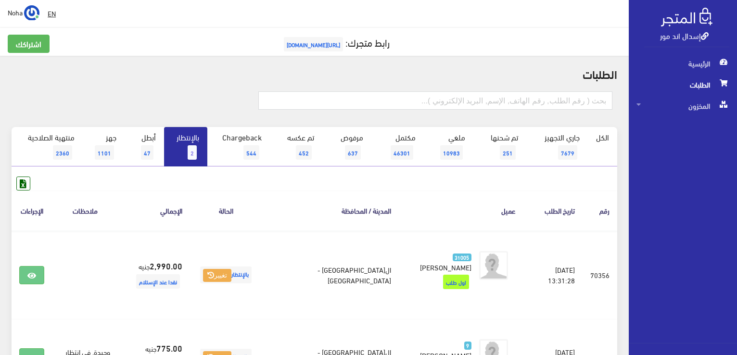
click at [341, 45] on span "[URL][DOMAIN_NAME]" at bounding box center [313, 44] width 59 height 14
click at [189, 153] on span "2" at bounding box center [192, 152] width 9 height 14
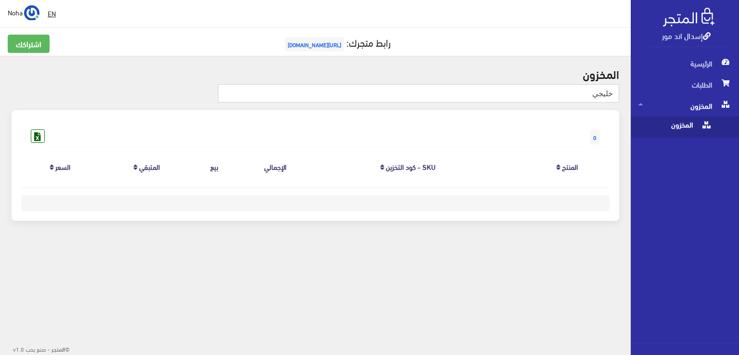
drag, startPoint x: 589, startPoint y: 96, endPoint x: 598, endPoint y: 92, distance: 9.9
click at [598, 92] on input "خليجي" at bounding box center [418, 93] width 401 height 18
type input "خليجى"
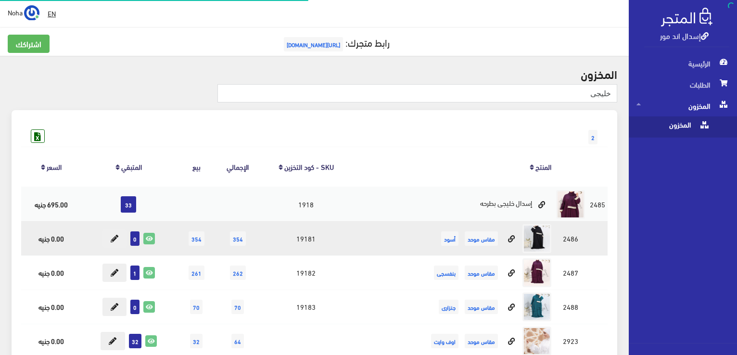
scroll to position [48, 0]
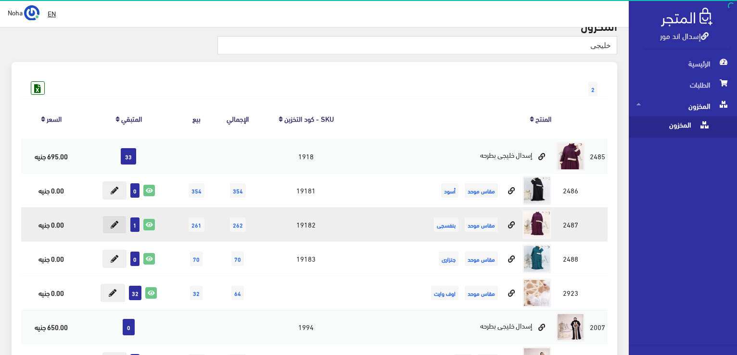
click at [113, 227] on icon at bounding box center [115, 225] width 8 height 8
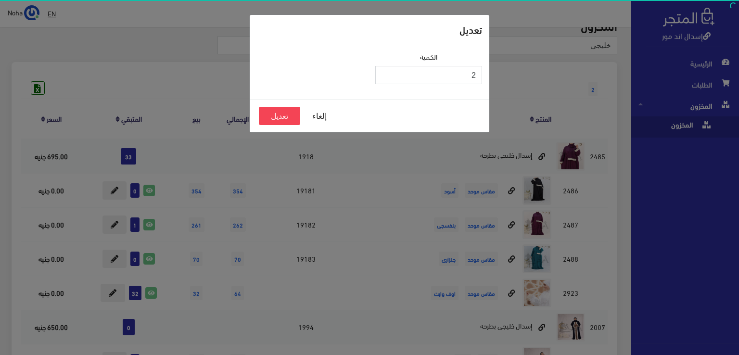
click at [385, 74] on input "2" at bounding box center [428, 75] width 107 height 18
click at [385, 74] on input "3" at bounding box center [428, 75] width 107 height 18
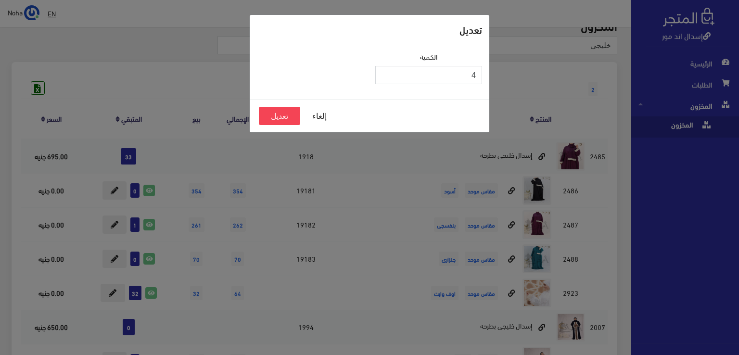
click at [385, 73] on input "4" at bounding box center [428, 75] width 107 height 18
click at [382, 77] on input "3" at bounding box center [428, 75] width 107 height 18
click at [385, 78] on input "2" at bounding box center [428, 75] width 107 height 18
type input "1"
click at [385, 78] on input "1" at bounding box center [428, 75] width 107 height 18
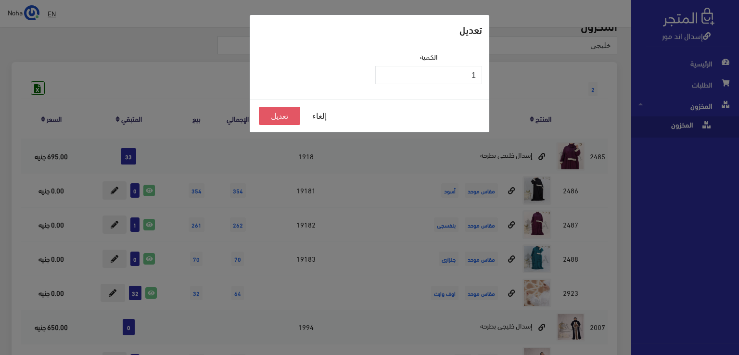
click at [273, 113] on button "تعديل" at bounding box center [279, 116] width 41 height 18
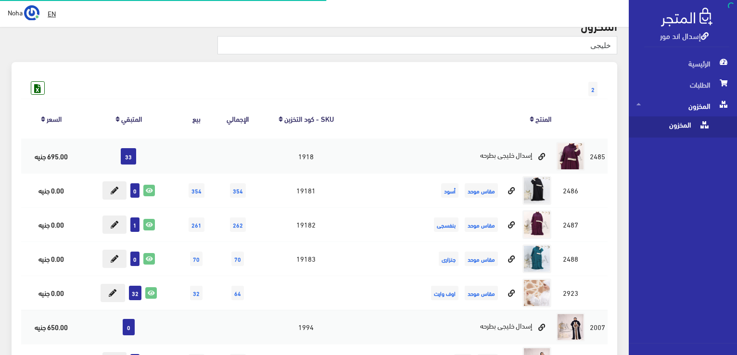
scroll to position [48, 0]
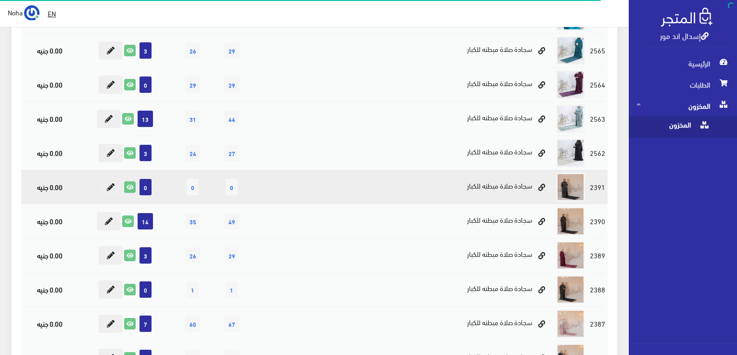
scroll to position [144, 0]
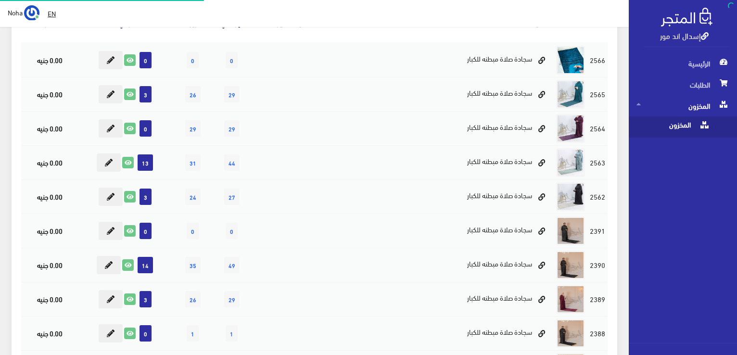
scroll to position [144, 0]
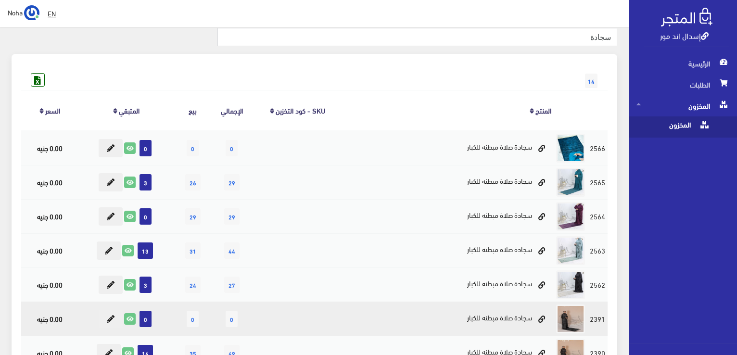
scroll to position [48, 0]
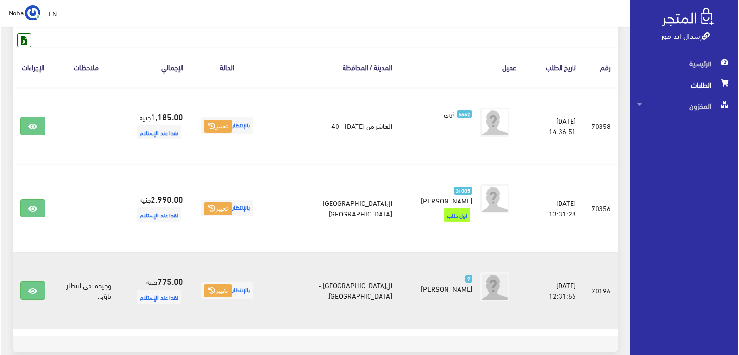
scroll to position [144, 0]
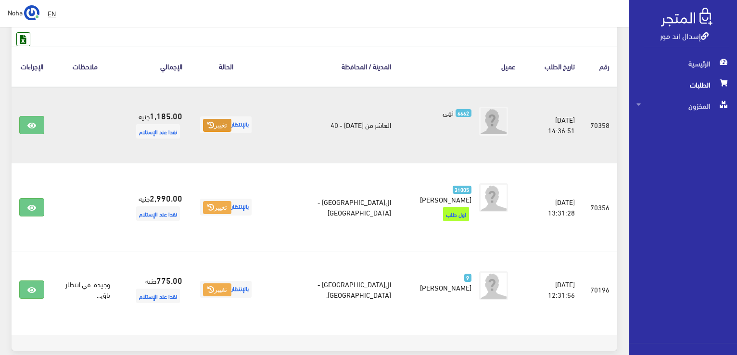
click at [231, 123] on button "تغيير" at bounding box center [217, 125] width 28 height 13
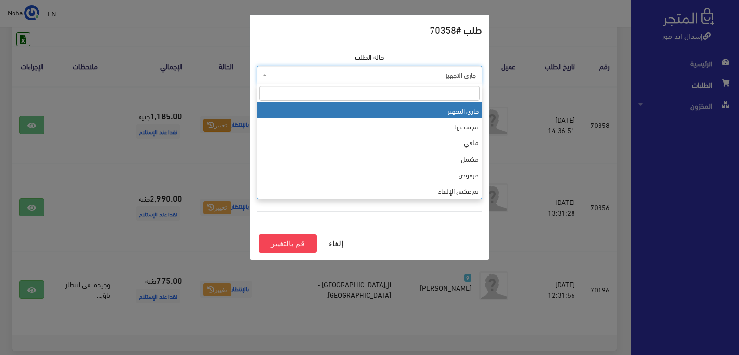
click at [464, 72] on span "جاري التجهيز" at bounding box center [372, 75] width 207 height 10
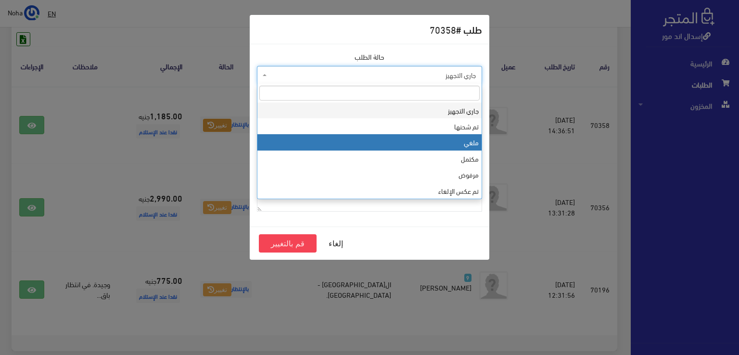
select select "3"
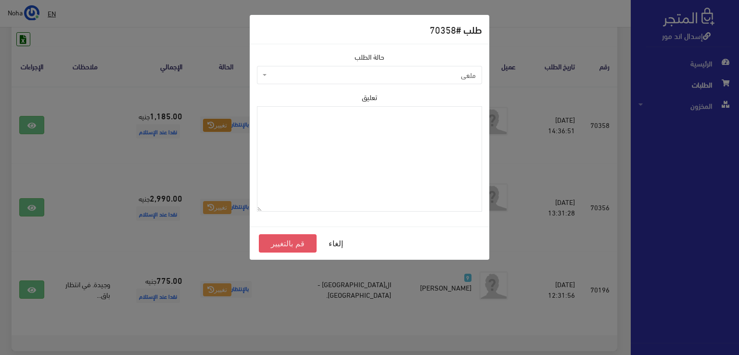
click at [289, 245] on button "قم بالتغيير" at bounding box center [288, 243] width 58 height 18
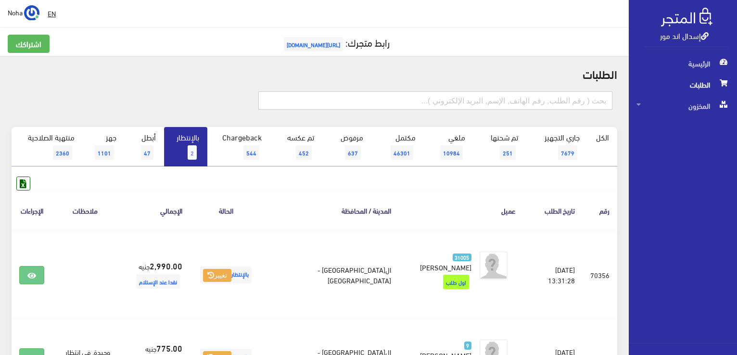
click at [556, 101] on input "text" at bounding box center [435, 100] width 354 height 18
type input "01096292398"
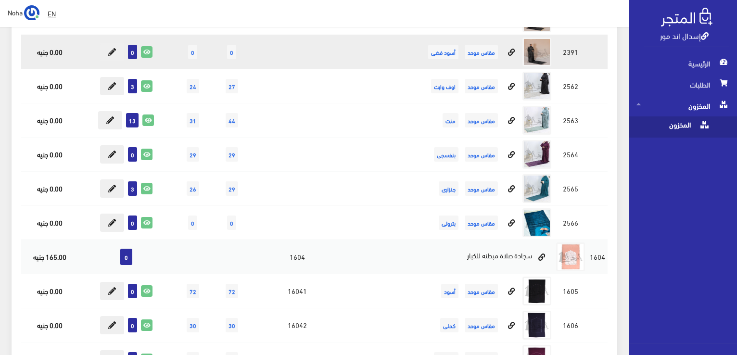
scroll to position [717, 0]
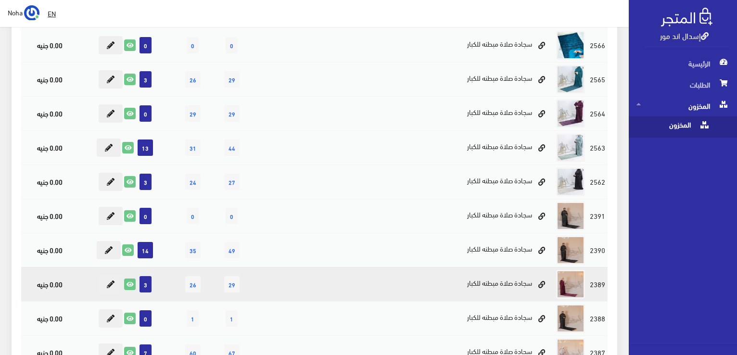
scroll to position [50, 0]
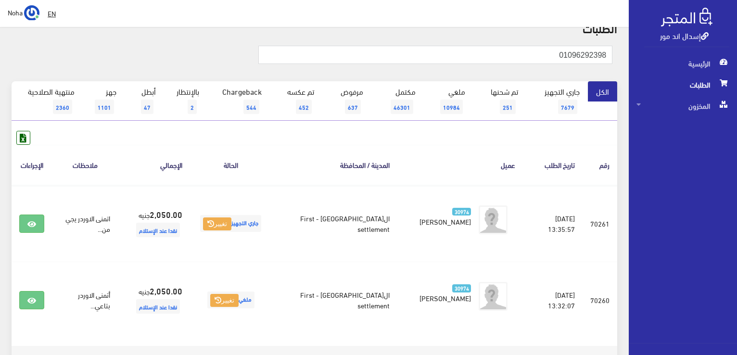
scroll to position [105, 0]
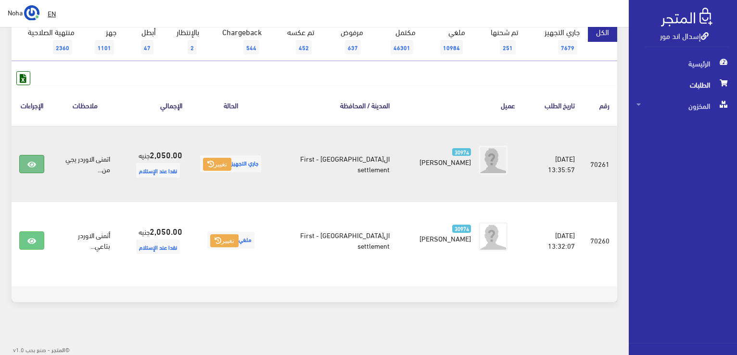
click at [31, 161] on icon at bounding box center [31, 165] width 9 height 8
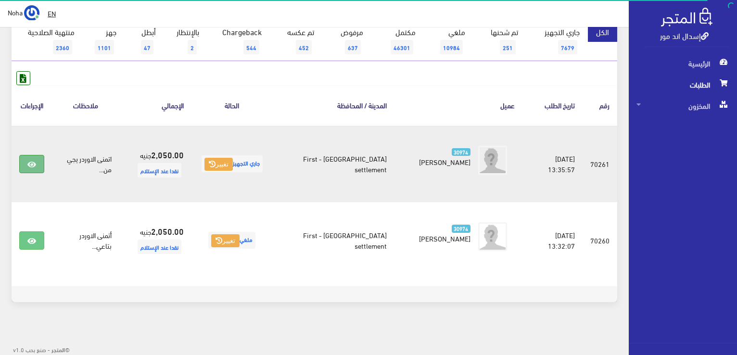
click at [29, 165] on icon at bounding box center [31, 165] width 9 height 8
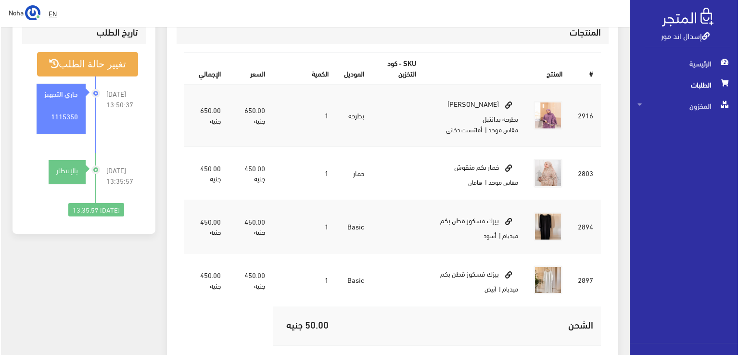
scroll to position [289, 0]
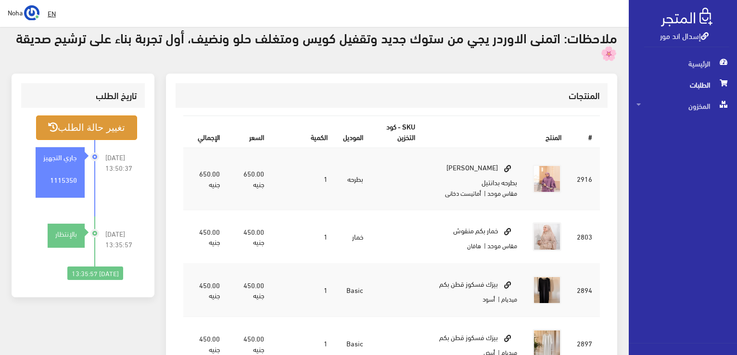
click at [103, 123] on button "تغيير حالة الطلب" at bounding box center [86, 127] width 101 height 25
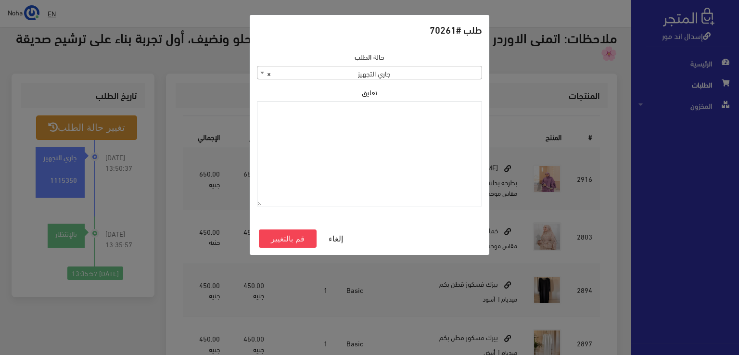
click at [379, 118] on textarea "تعليق" at bounding box center [369, 153] width 225 height 105
type textarea "رجعت ال2بيزك"
click at [282, 239] on button "قم بالتغيير" at bounding box center [288, 238] width 58 height 18
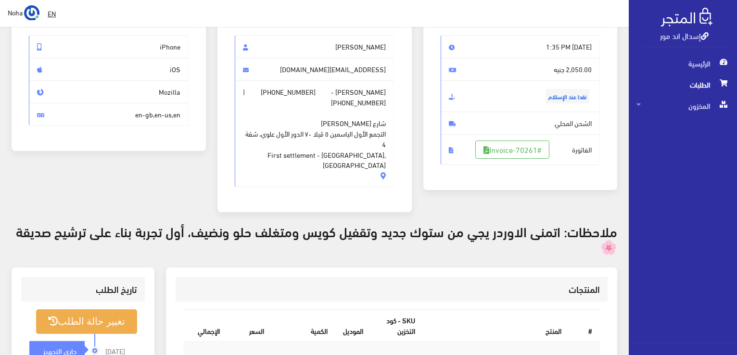
scroll to position [96, 0]
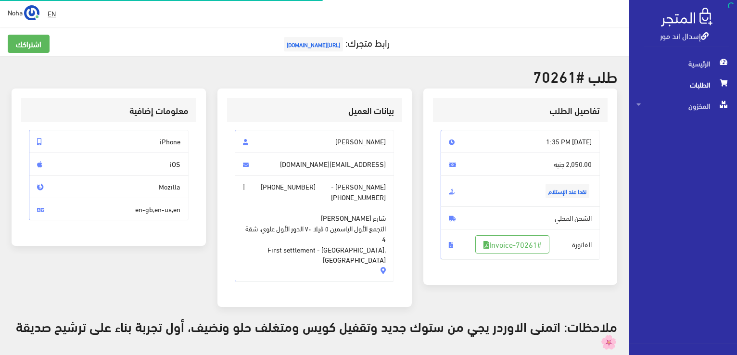
scroll to position [289, 0]
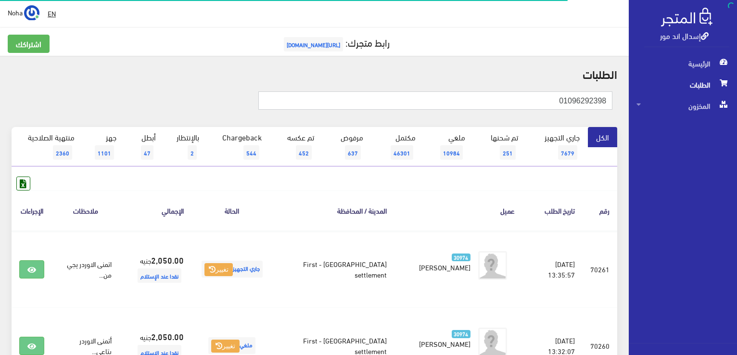
click at [549, 97] on input "01096292398" at bounding box center [435, 100] width 354 height 18
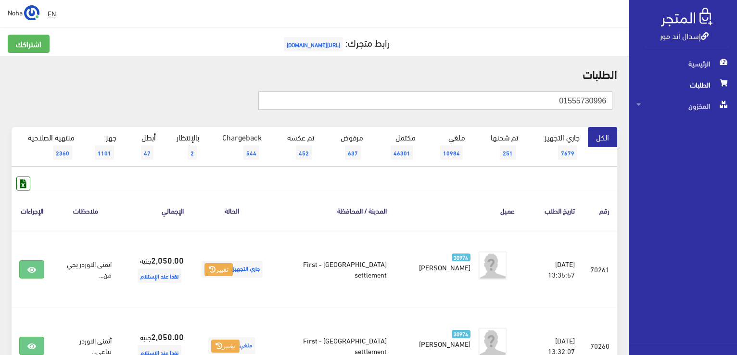
type input "01555730996"
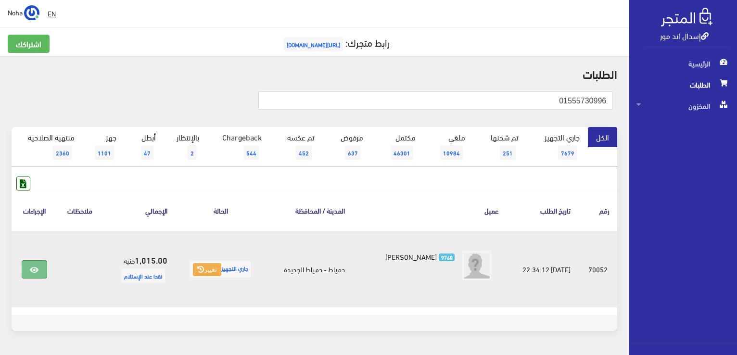
click at [42, 266] on link at bounding box center [34, 269] width 25 height 18
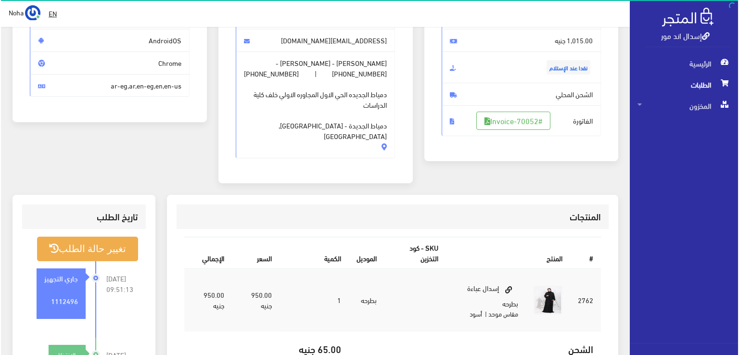
scroll to position [144, 0]
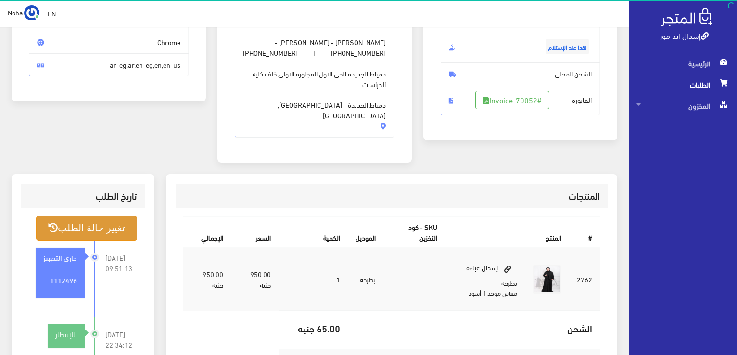
click at [100, 216] on button "تغيير حالة الطلب" at bounding box center [86, 228] width 101 height 25
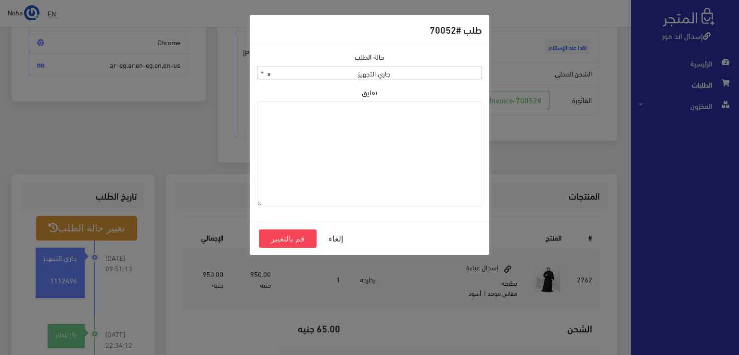
click at [400, 70] on span "× جاري التجهيز" at bounding box center [369, 72] width 224 height 13
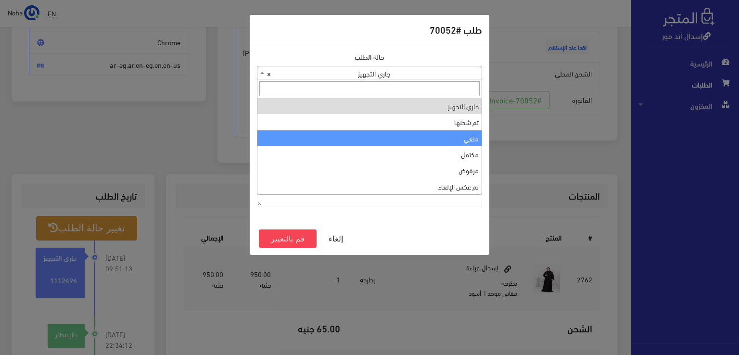
select select "3"
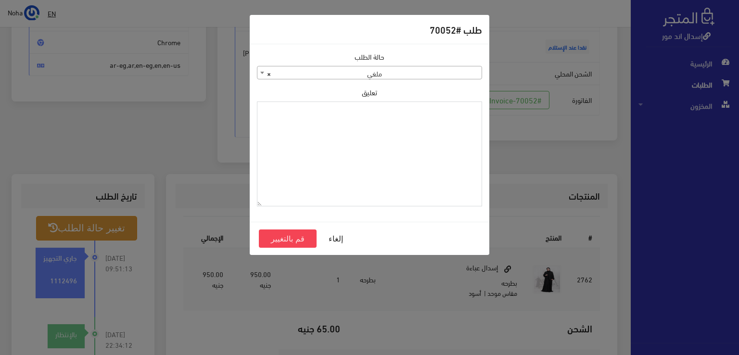
click at [408, 137] on textarea "تعليق" at bounding box center [369, 153] width 225 height 105
type textarea "رفض الاستلام مفتوح"
click at [291, 236] on button "قم بالتغيير" at bounding box center [288, 238] width 58 height 18
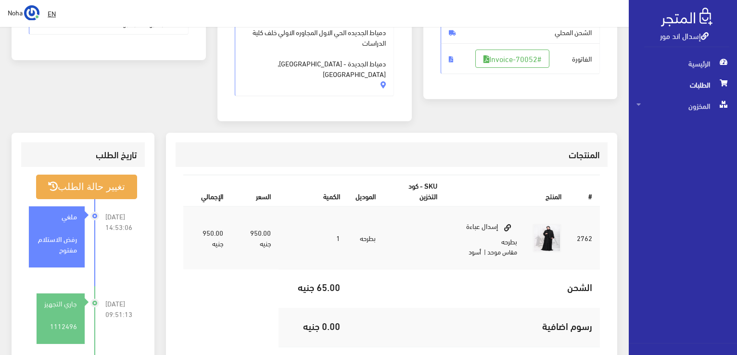
scroll to position [192, 0]
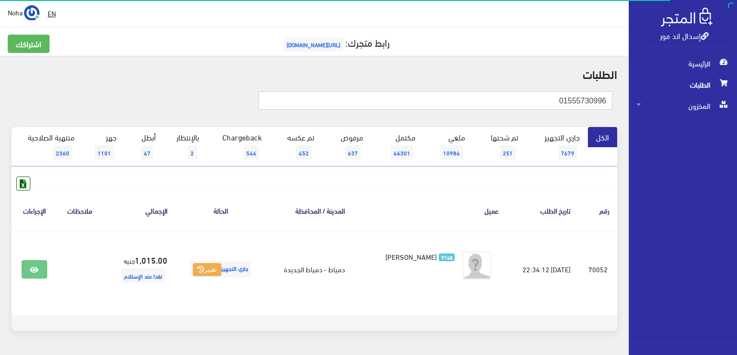
click at [523, 101] on input "01555730996" at bounding box center [435, 100] width 354 height 18
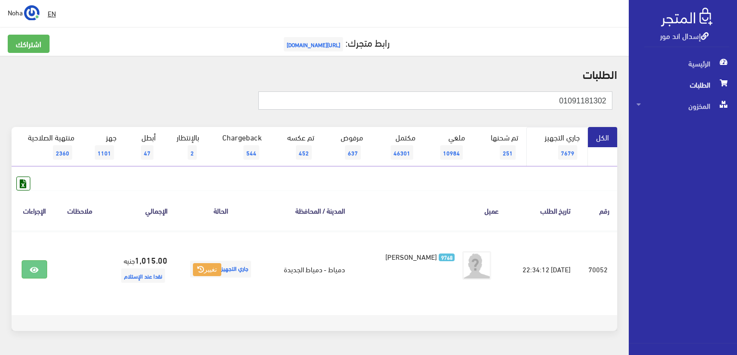
type input "01091181302"
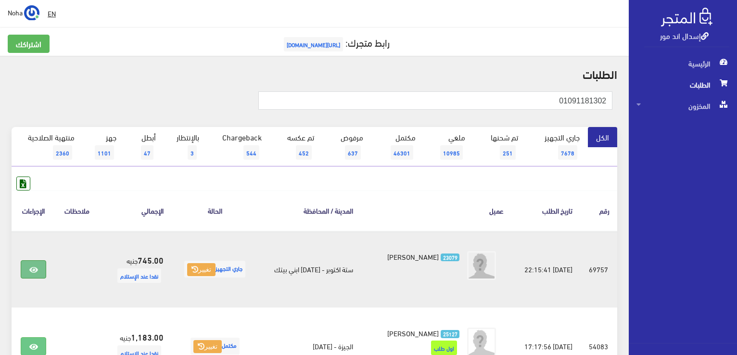
click at [35, 270] on icon at bounding box center [33, 270] width 9 height 8
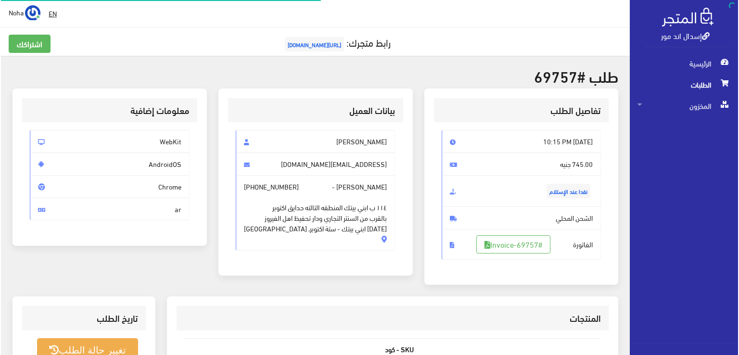
scroll to position [144, 0]
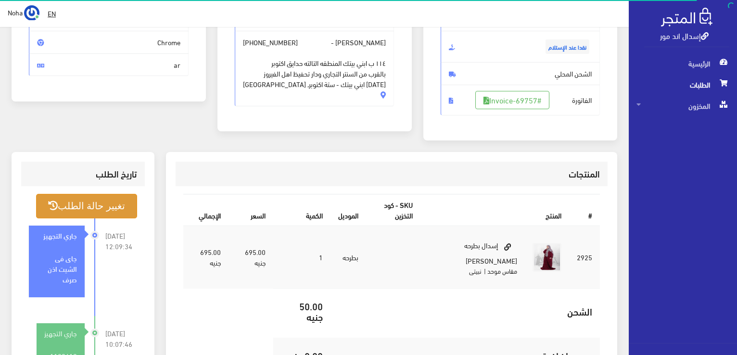
click at [81, 213] on button "تغيير حالة الطلب" at bounding box center [86, 206] width 101 height 25
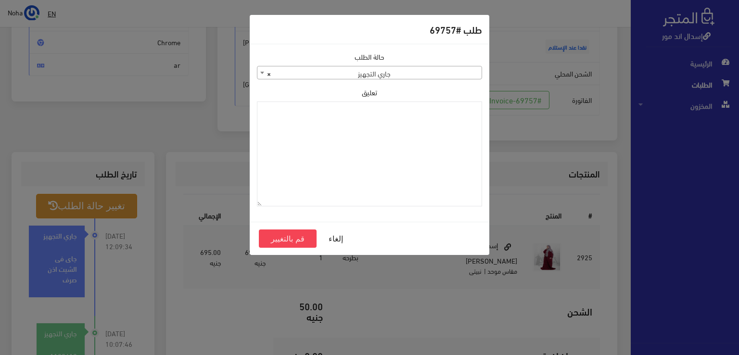
click at [372, 72] on span "× جاري التجهيز" at bounding box center [369, 72] width 224 height 13
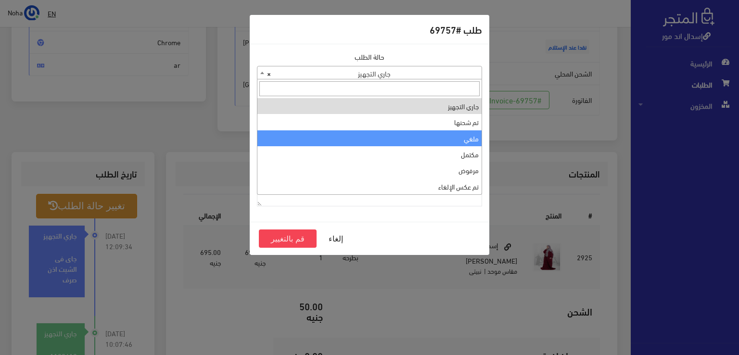
select select "3"
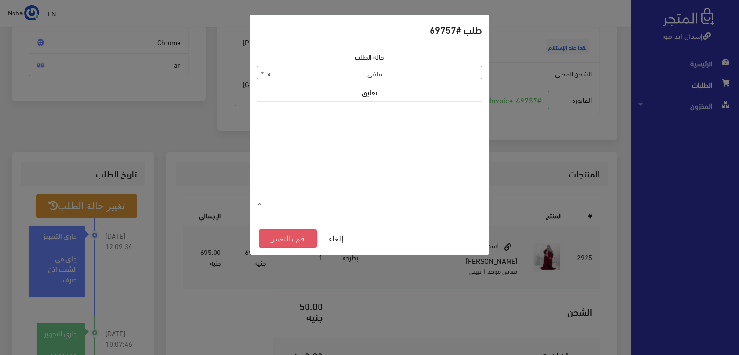
click at [274, 236] on button "قم بالتغيير" at bounding box center [288, 238] width 58 height 18
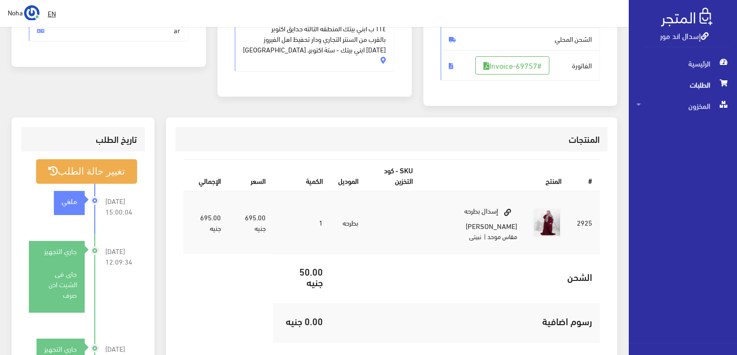
scroll to position [240, 0]
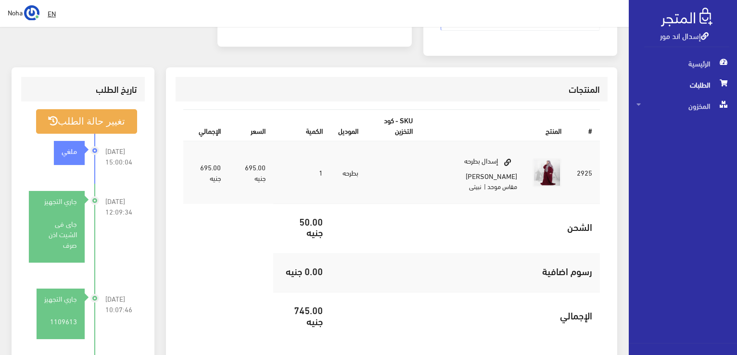
scroll to position [234, 0]
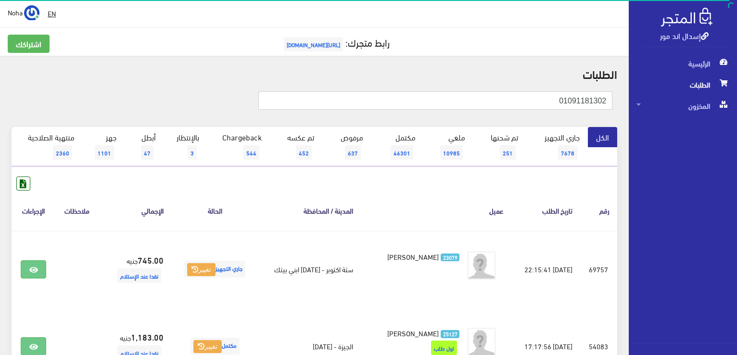
drag, startPoint x: 526, startPoint y: 98, endPoint x: 643, endPoint y: 91, distance: 117.5
click at [688, 95] on div "إسدال اند مور الرئيسية الطلبات المخزون" at bounding box center [368, 231] width 737 height 462
type input "2"
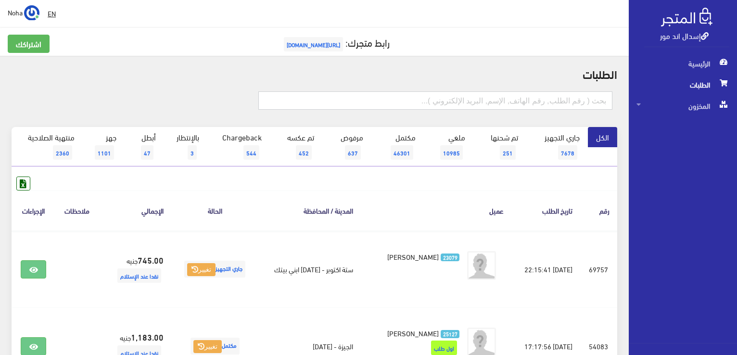
click at [485, 100] on input "text" at bounding box center [435, 100] width 354 height 18
click at [194, 148] on span "3" at bounding box center [192, 152] width 9 height 14
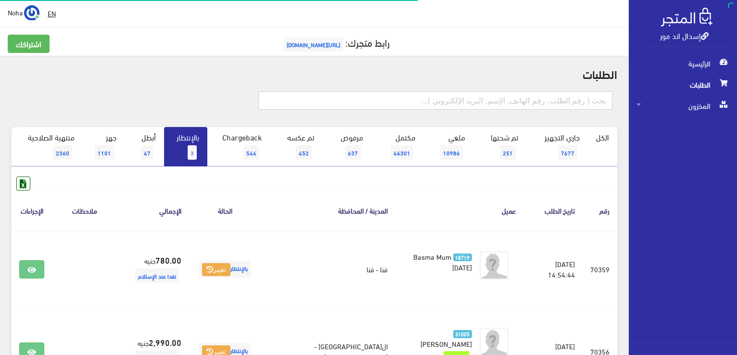
click at [564, 101] on input "text" at bounding box center [435, 100] width 354 height 18
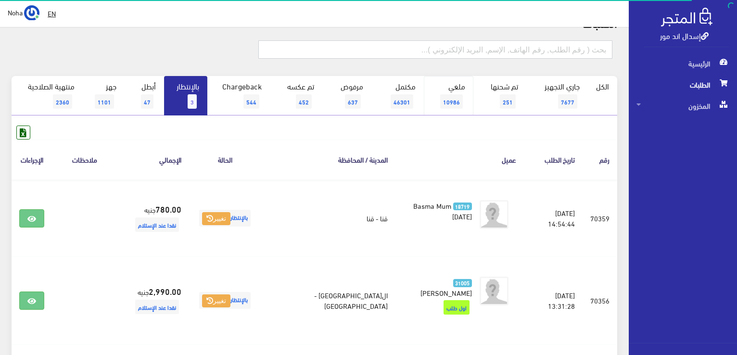
scroll to position [48, 0]
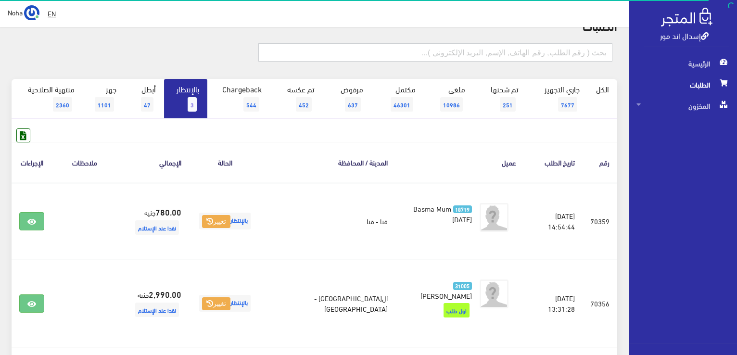
click at [529, 51] on input "text" at bounding box center [435, 52] width 354 height 18
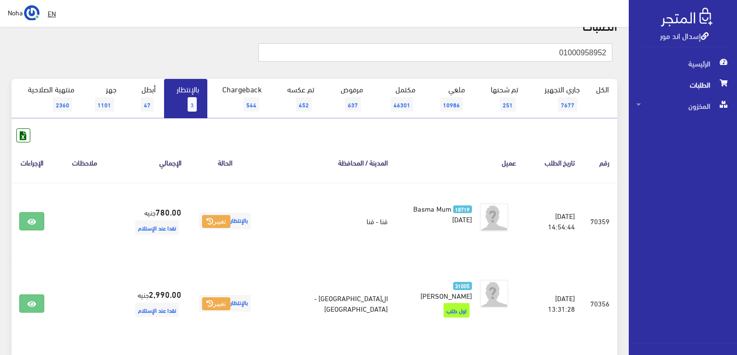
type input "01000958952"
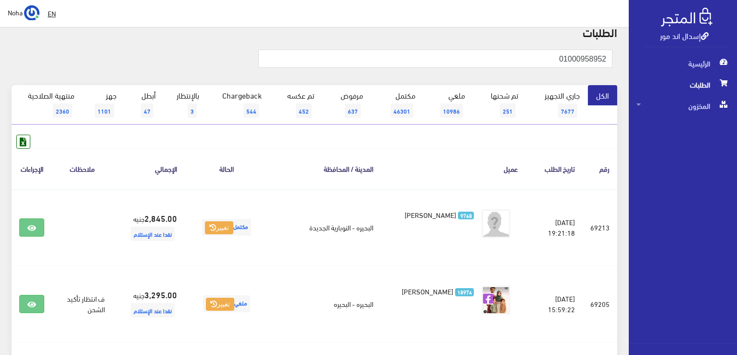
scroll to position [96, 0]
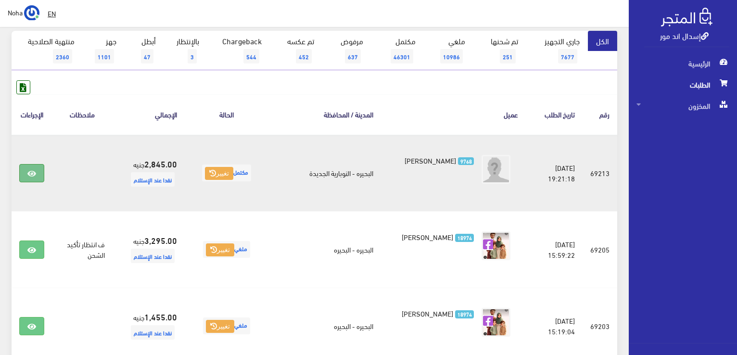
click at [30, 170] on icon at bounding box center [31, 174] width 9 height 8
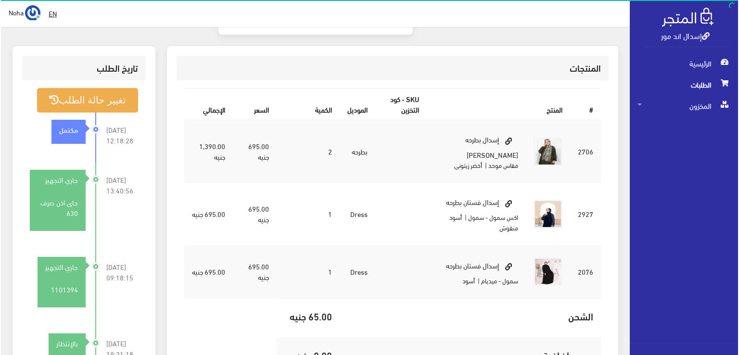
scroll to position [289, 0]
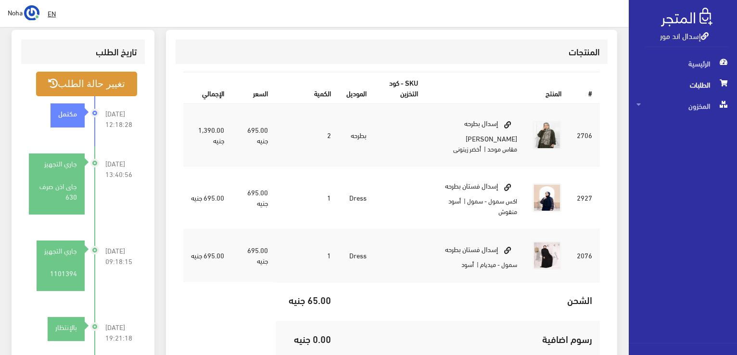
click at [92, 72] on button "تغيير حالة الطلب" at bounding box center [86, 84] width 101 height 25
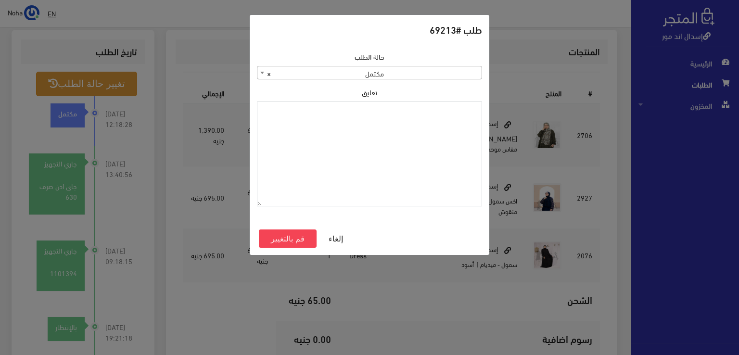
click at [405, 127] on textarea "تعليق" at bounding box center [369, 153] width 225 height 105
type textarea "رجعت الفستان السادة اذن صرف"
click at [303, 237] on button "قم بالتغيير" at bounding box center [288, 238] width 58 height 18
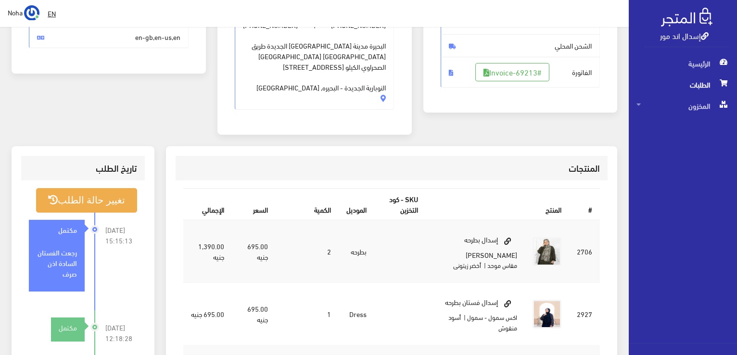
scroll to position [192, 0]
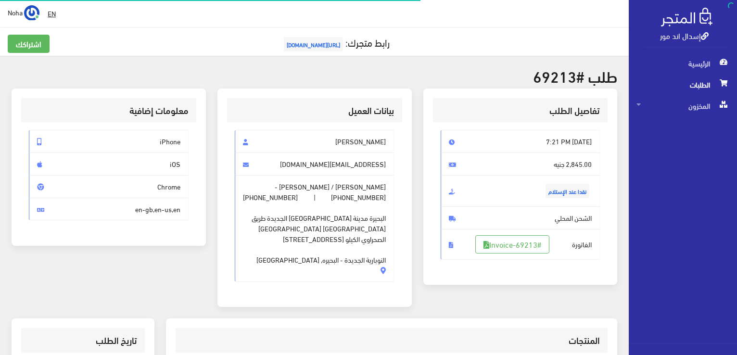
scroll to position [289, 0]
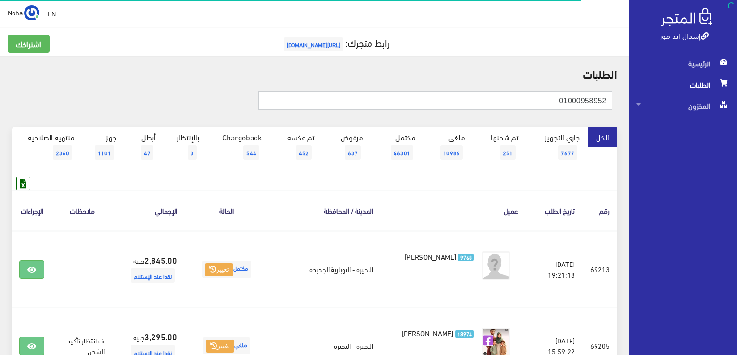
drag, startPoint x: 550, startPoint y: 101, endPoint x: 619, endPoint y: 112, distance: 70.1
click at [619, 112] on div "01000958952" at bounding box center [314, 105] width 617 height 43
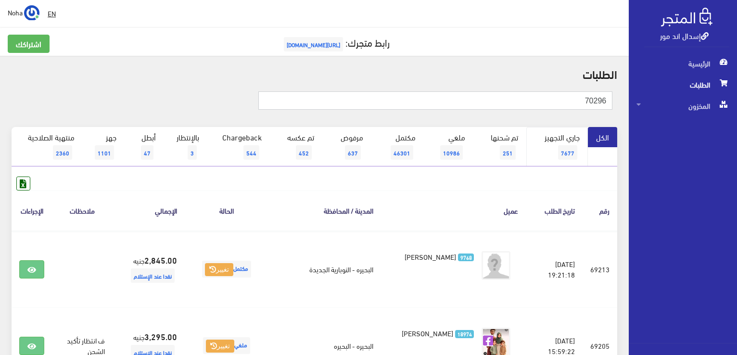
type input "70296"
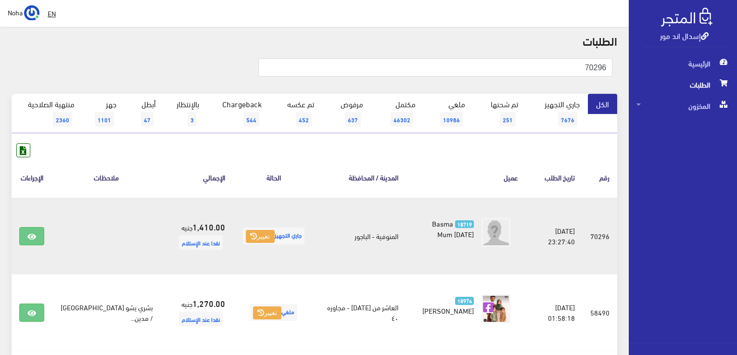
scroll to position [48, 0]
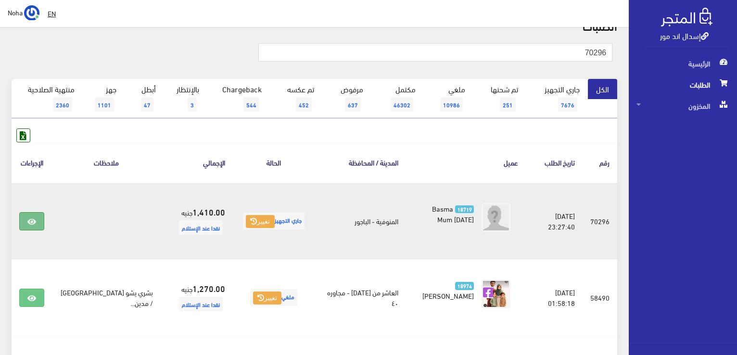
click at [23, 216] on link at bounding box center [31, 221] width 25 height 18
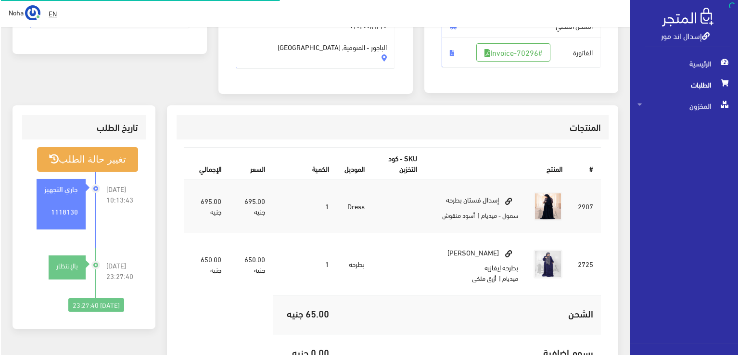
scroll to position [192, 0]
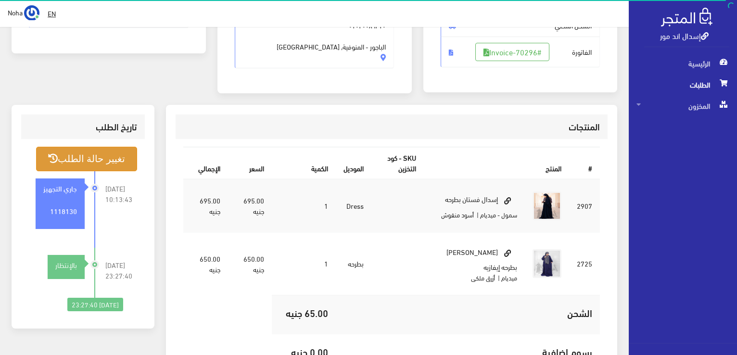
click at [107, 159] on button "تغيير حالة الطلب" at bounding box center [86, 159] width 101 height 25
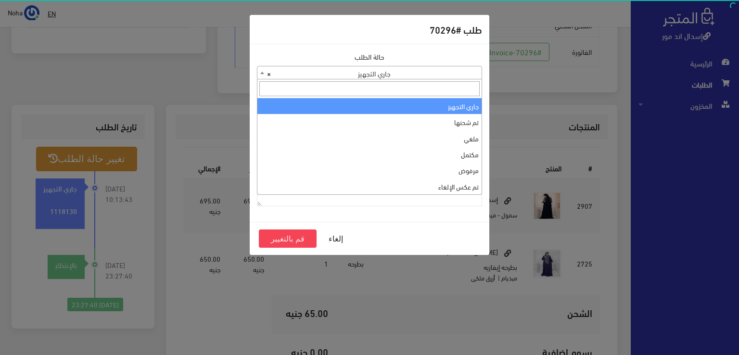
click at [468, 69] on span "× جاري التجهيز" at bounding box center [369, 72] width 224 height 13
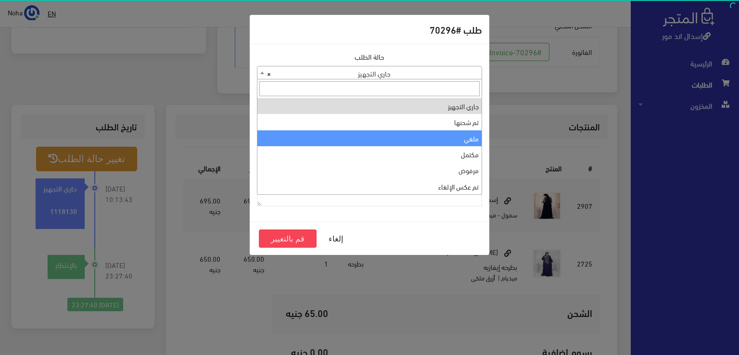
select select "3"
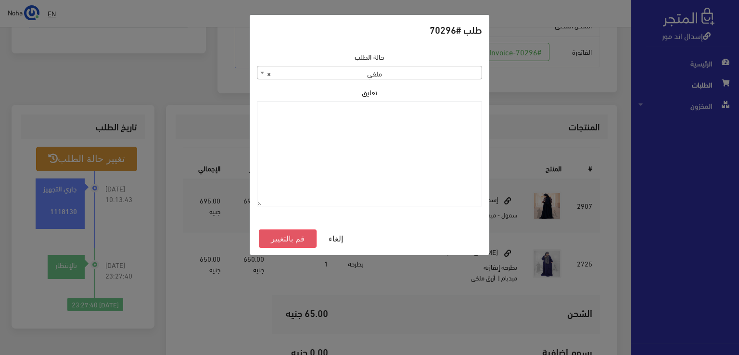
click at [282, 237] on button "قم بالتغيير" at bounding box center [288, 238] width 58 height 18
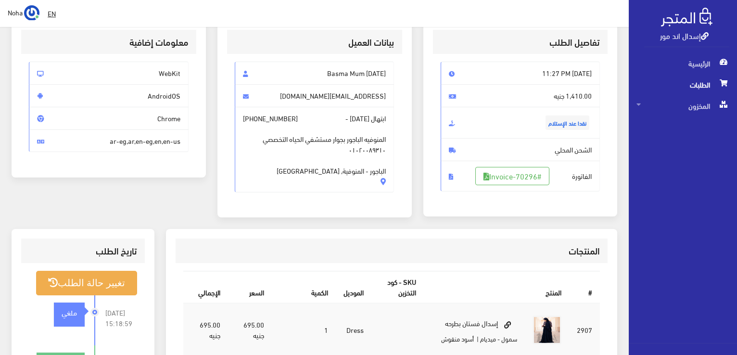
scroll to position [144, 0]
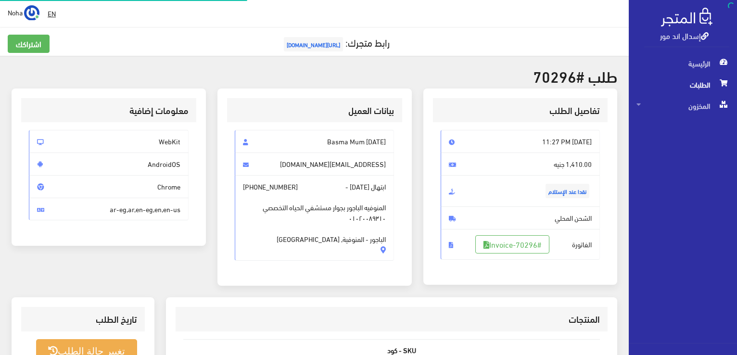
scroll to position [189, 0]
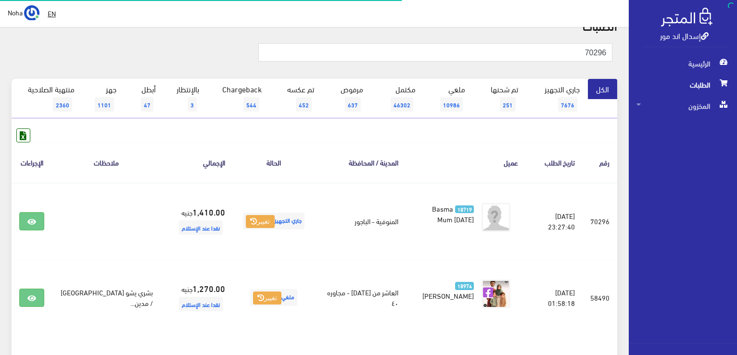
scroll to position [48, 0]
click at [581, 47] on input "70296" at bounding box center [435, 52] width 354 height 18
type input "01280808606"
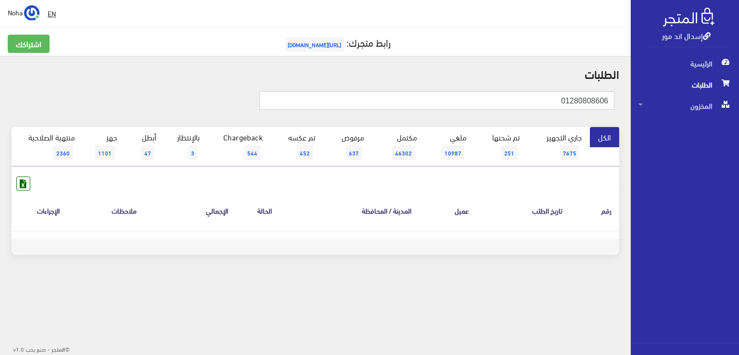
drag, startPoint x: 549, startPoint y: 101, endPoint x: 738, endPoint y: 122, distance: 190.7
click at [738, 122] on div "إسدال اند مور الرئيسية الطلبات المخزون" at bounding box center [369, 154] width 739 height 309
type input "01017905401"
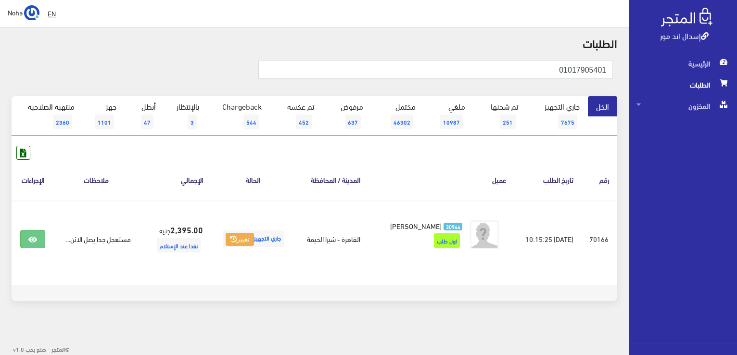
scroll to position [40, 0]
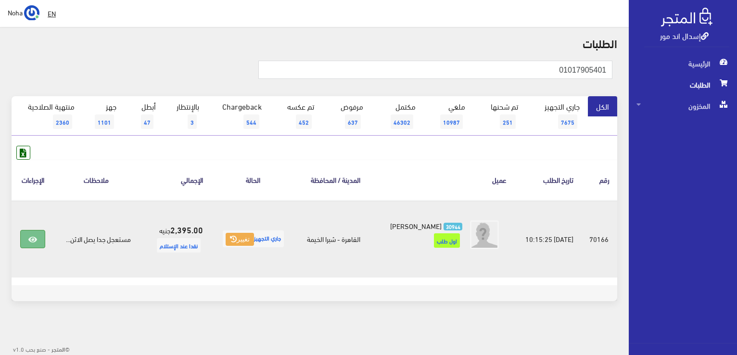
click at [35, 230] on link at bounding box center [32, 239] width 25 height 18
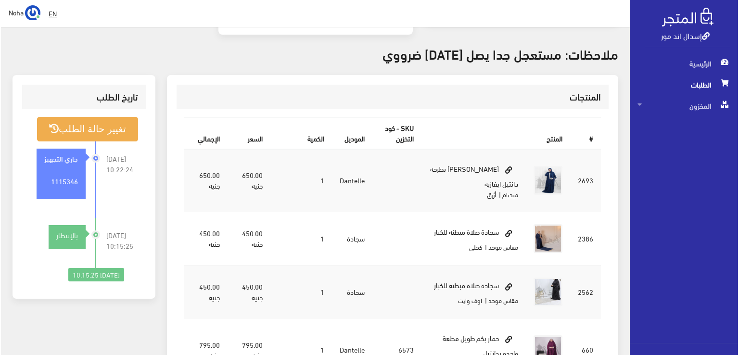
scroll to position [337, 0]
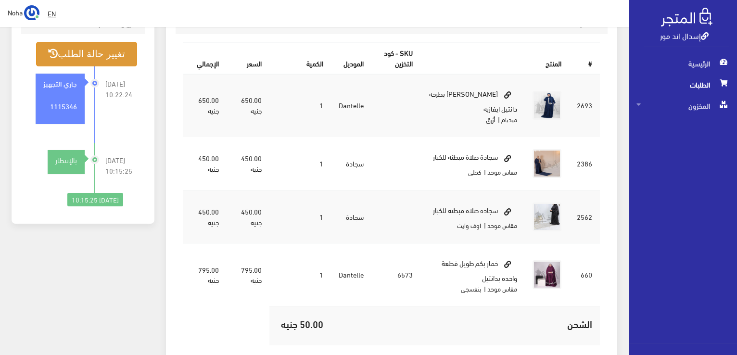
click at [110, 49] on button "تغيير حالة الطلب" at bounding box center [86, 54] width 101 height 25
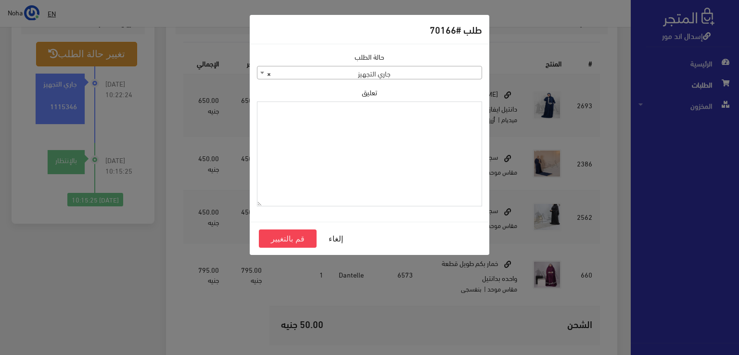
click at [327, 136] on textarea "تعليق" at bounding box center [369, 153] width 225 height 105
type textarea "ر"
type textarea "اخدت المصلية الاوفوايت فقط"
click at [293, 239] on button "قم بالتغيير" at bounding box center [288, 238] width 58 height 18
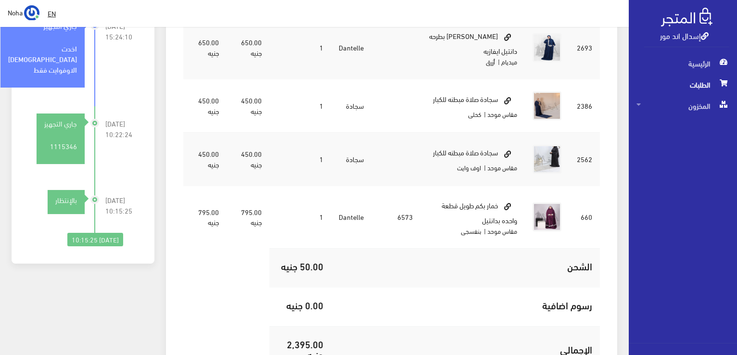
scroll to position [337, 0]
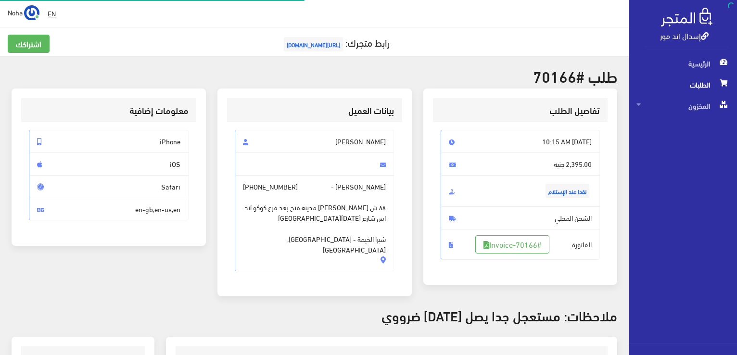
scroll to position [337, 0]
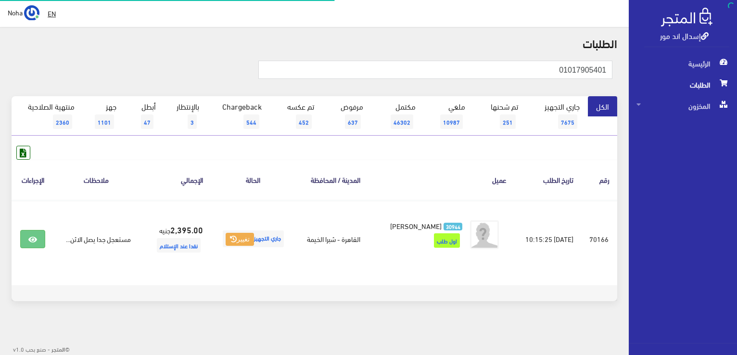
scroll to position [40, 0]
click at [190, 114] on span "3" at bounding box center [192, 121] width 9 height 14
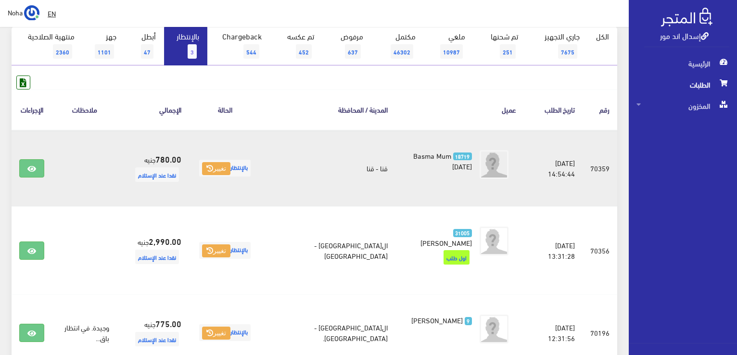
scroll to position [183, 0]
